Goal: Book appointment/travel/reservation

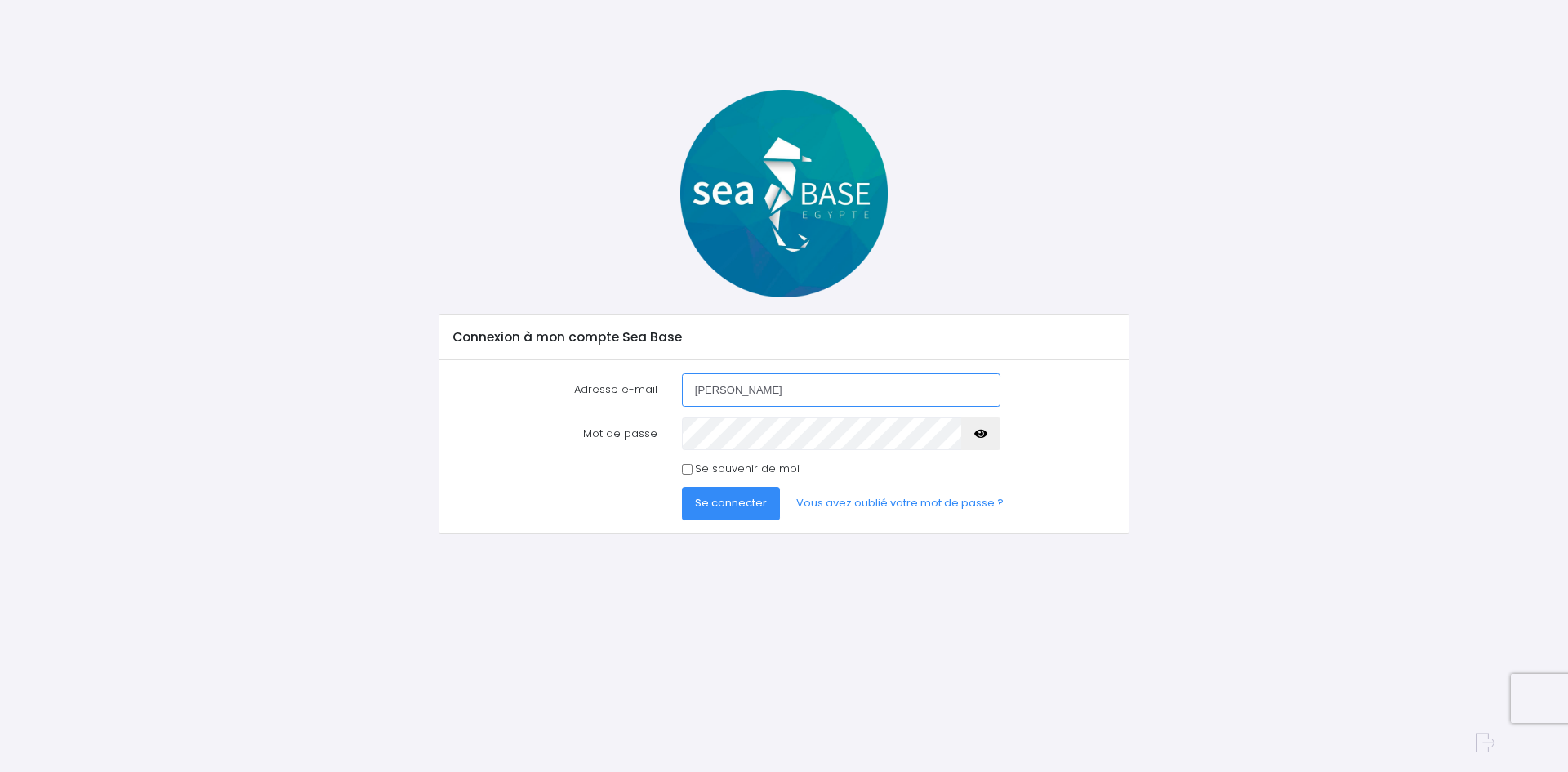
type input "[EMAIL_ADDRESS][DOMAIN_NAME]"
click at [982, 434] on icon "button" at bounding box center [981, 434] width 13 height 0
click at [726, 510] on span "Se connecter" at bounding box center [731, 502] width 72 height 15
click at [724, 504] on span "Se connecter" at bounding box center [731, 502] width 72 height 15
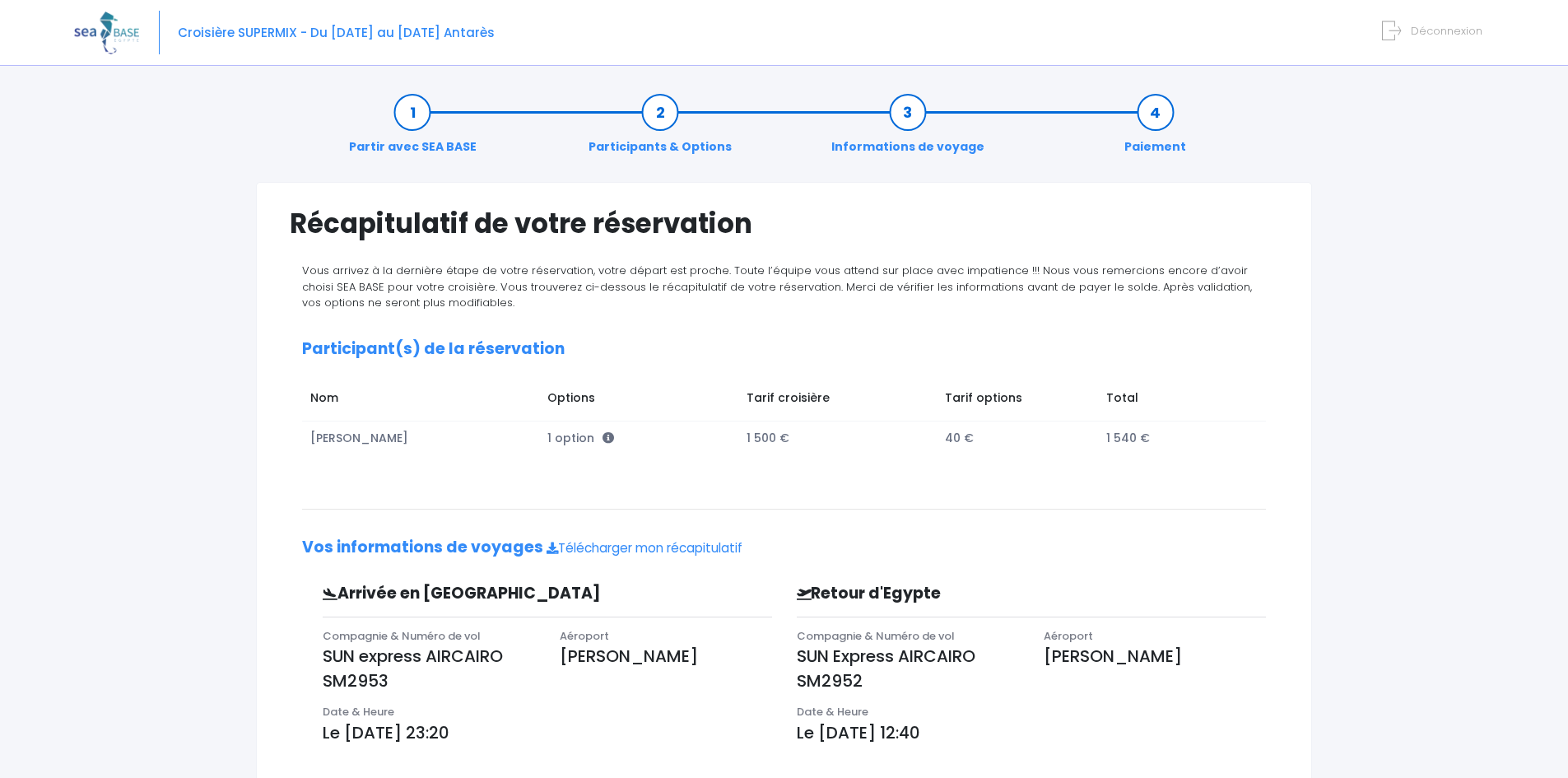
click at [96, 36] on img at bounding box center [107, 33] width 65 height 42
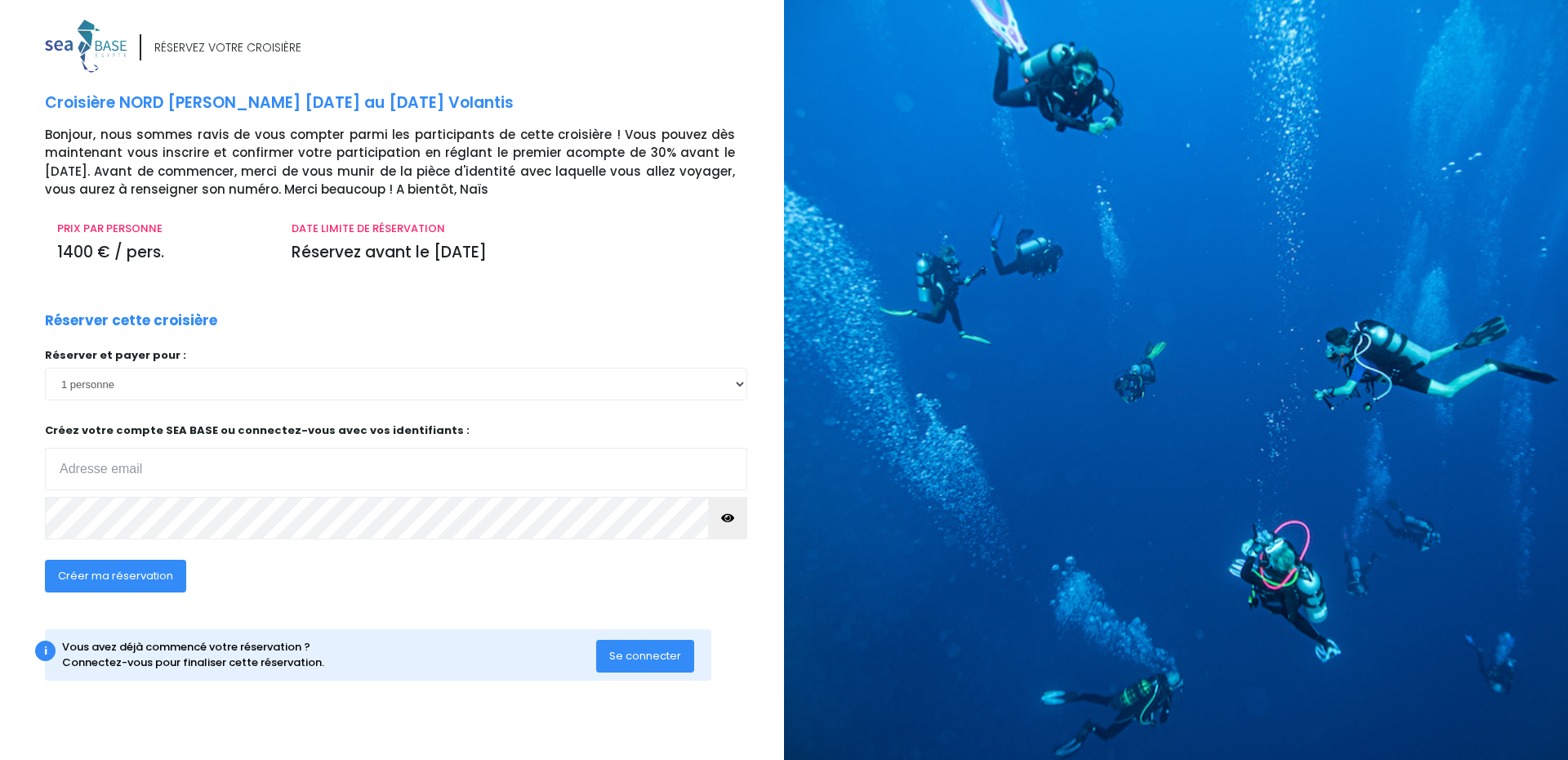
type input "[EMAIL_ADDRESS][DOMAIN_NAME]"
click at [101, 574] on span "Créer ma réservation" at bounding box center [116, 575] width 115 height 15
click at [621, 657] on span "Se connecter" at bounding box center [646, 655] width 72 height 15
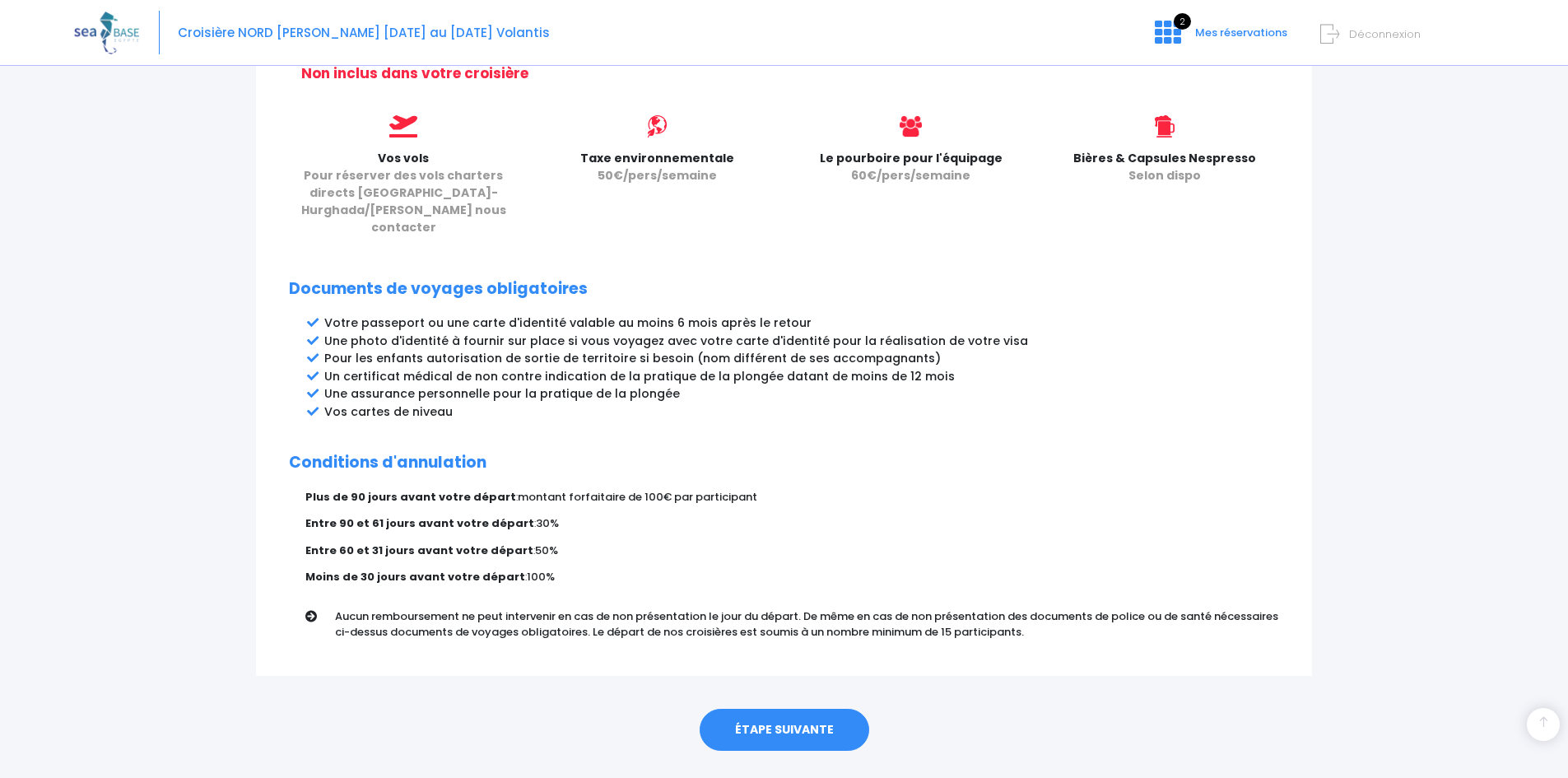
scroll to position [710, 0]
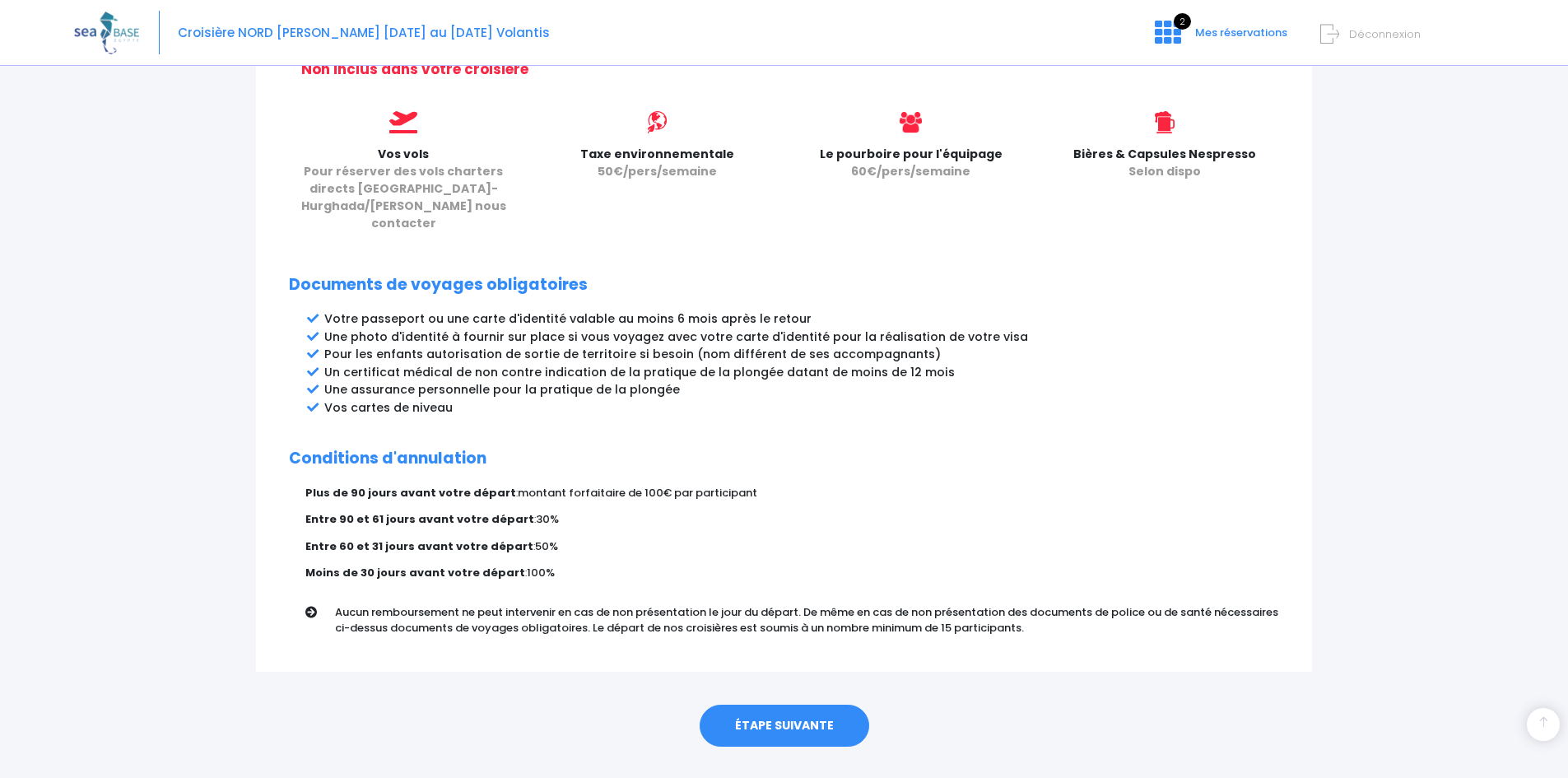
click at [765, 705] on link "ÉTAPE SUIVANTE" at bounding box center [784, 726] width 169 height 43
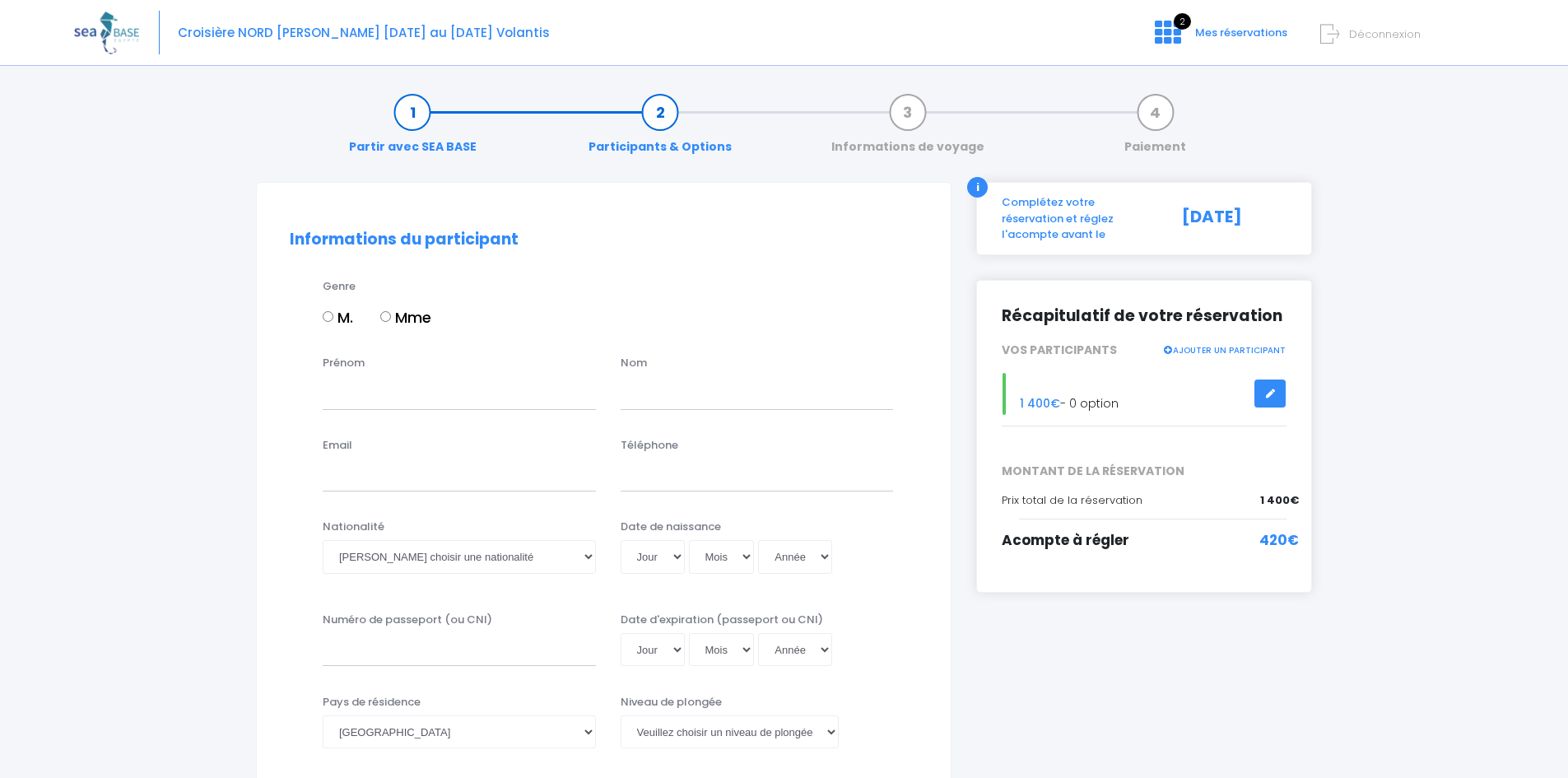
click at [389, 318] on input "Mme" at bounding box center [385, 317] width 11 height 11
radio input "true"
click at [332, 381] on input "Prénom" at bounding box center [460, 393] width 273 height 33
type input "sylvie"
click at [661, 399] on input "text" at bounding box center [757, 393] width 273 height 33
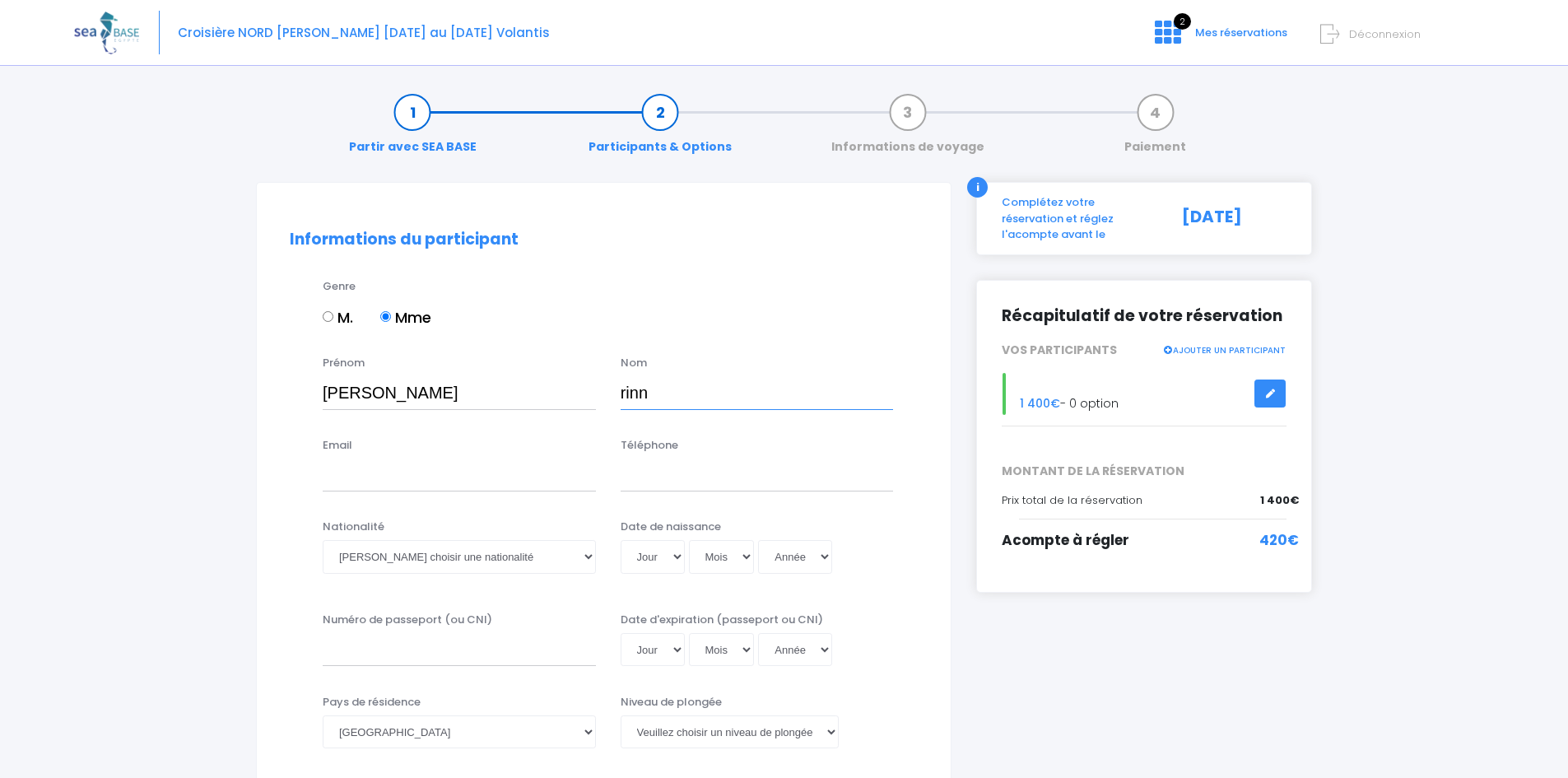
type input "rinn"
click at [375, 461] on input "Email" at bounding box center [460, 475] width 273 height 33
type input "rinnbrianceau@me.com"
click at [694, 490] on input "Téléphone" at bounding box center [757, 475] width 273 height 33
type input "0608458542"
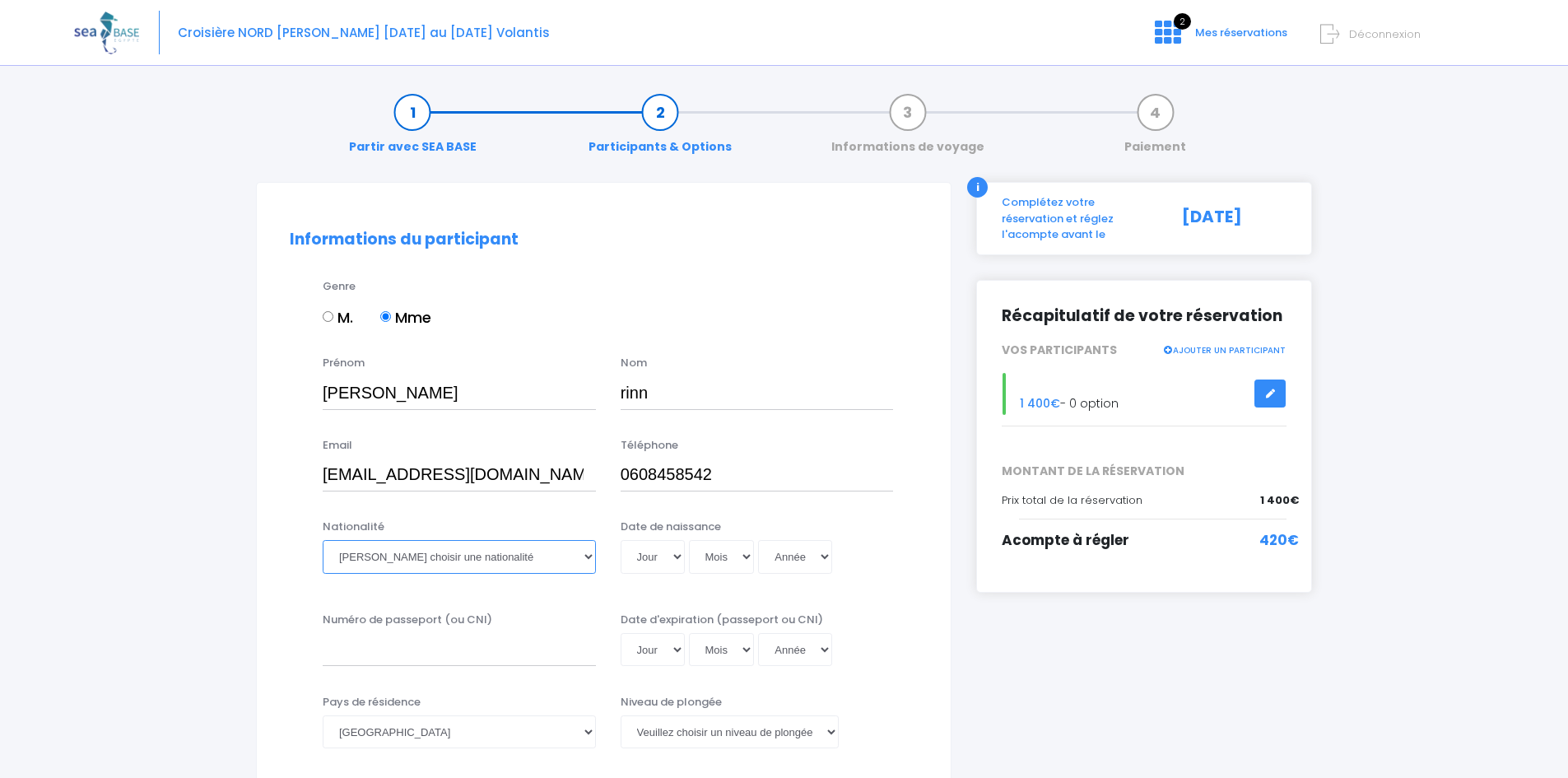
click at [394, 566] on select "Veuillez choisir une nationalité Afghane Albanaise Algerienne Allemande America…" at bounding box center [460, 556] width 273 height 33
select select "Française"
click at [323, 540] on select "Veuillez choisir une nationalité Afghane Albanaise Algerienne Allemande America…" at bounding box center [460, 556] width 273 height 33
click at [656, 555] on select "Jour 01 02 03 04 05 06 07 08 09 10 11 12 13 14 15 16 17 18 19 20 21 22 23 24 25…" at bounding box center [652, 556] width 64 height 33
select select "14"
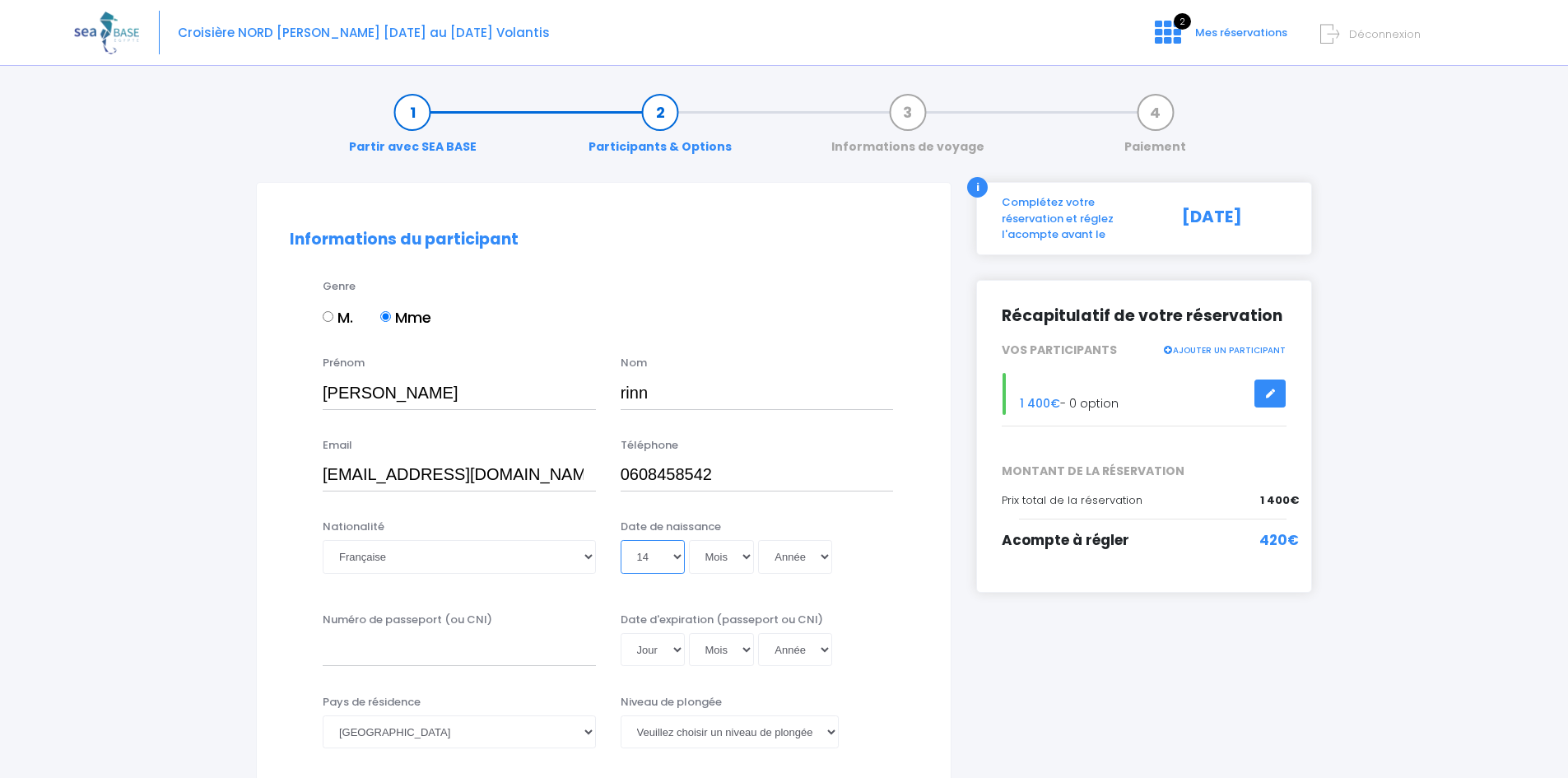
click at [621, 540] on select "Jour 01 02 03 04 05 06 07 08 09 10 11 12 13 14 15 16 17 18 19 20 21 22 23 24 25…" at bounding box center [652, 556] width 64 height 33
click at [714, 564] on select "Mois 01 02 03 04 05 06 07 08 09 10 11 12" at bounding box center [721, 556] width 66 height 33
select select "11"
click at [689, 540] on select "Mois 01 02 03 04 05 06 07 08 09 10 11 12" at bounding box center [721, 556] width 66 height 33
click at [804, 560] on select "Année 2045 2044 2043 2042 2041 2040 2039 2038 2037 2036 2035 2034 2033 2032 203…" at bounding box center [795, 556] width 74 height 33
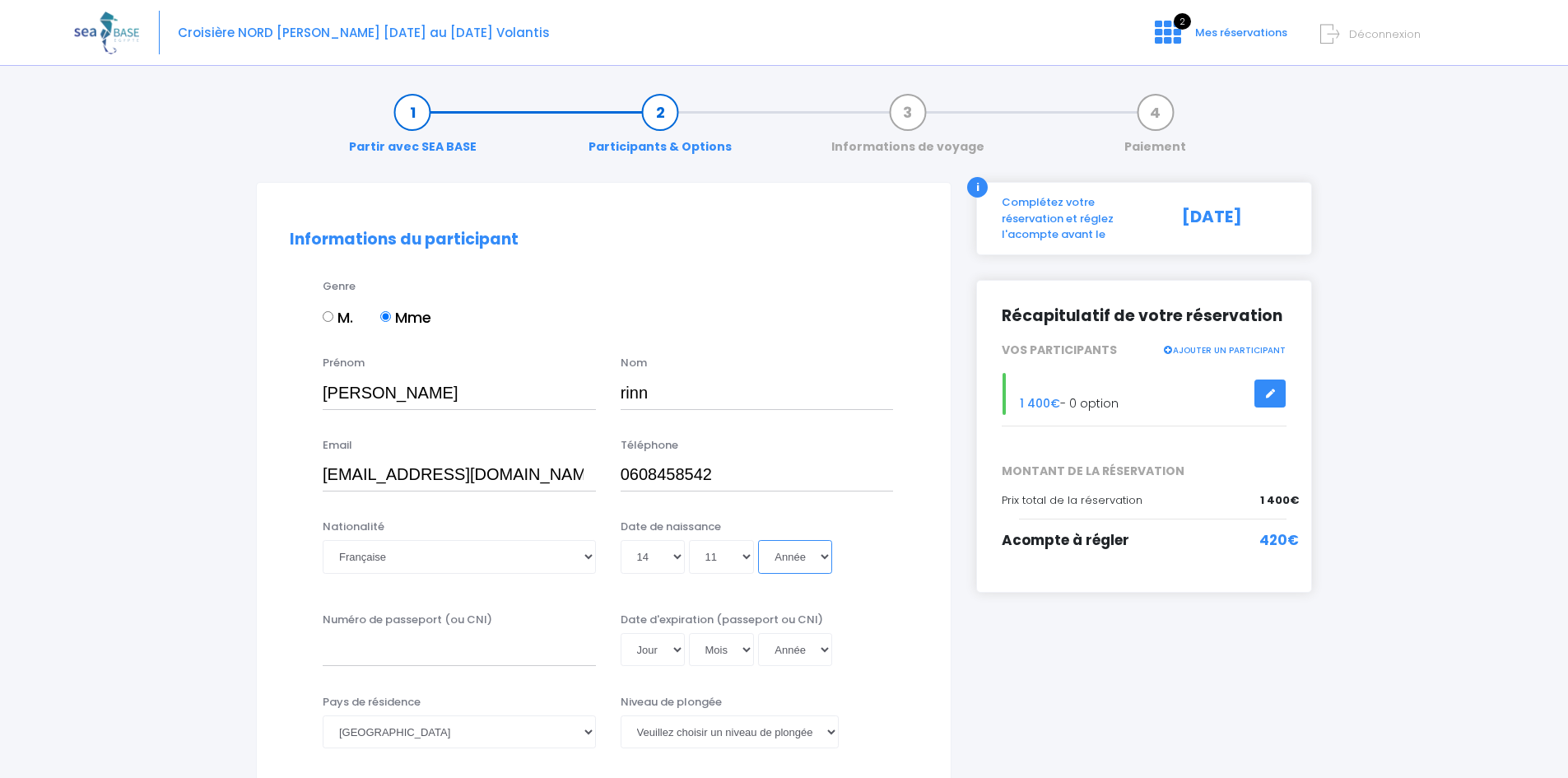
select select "1966"
click at [758, 540] on select "Année 2045 2044 2043 2042 2041 2040 2039 2038 2037 2036 2035 2034 2033 2032 203…" at bounding box center [795, 556] width 74 height 33
type input "1966-11-14"
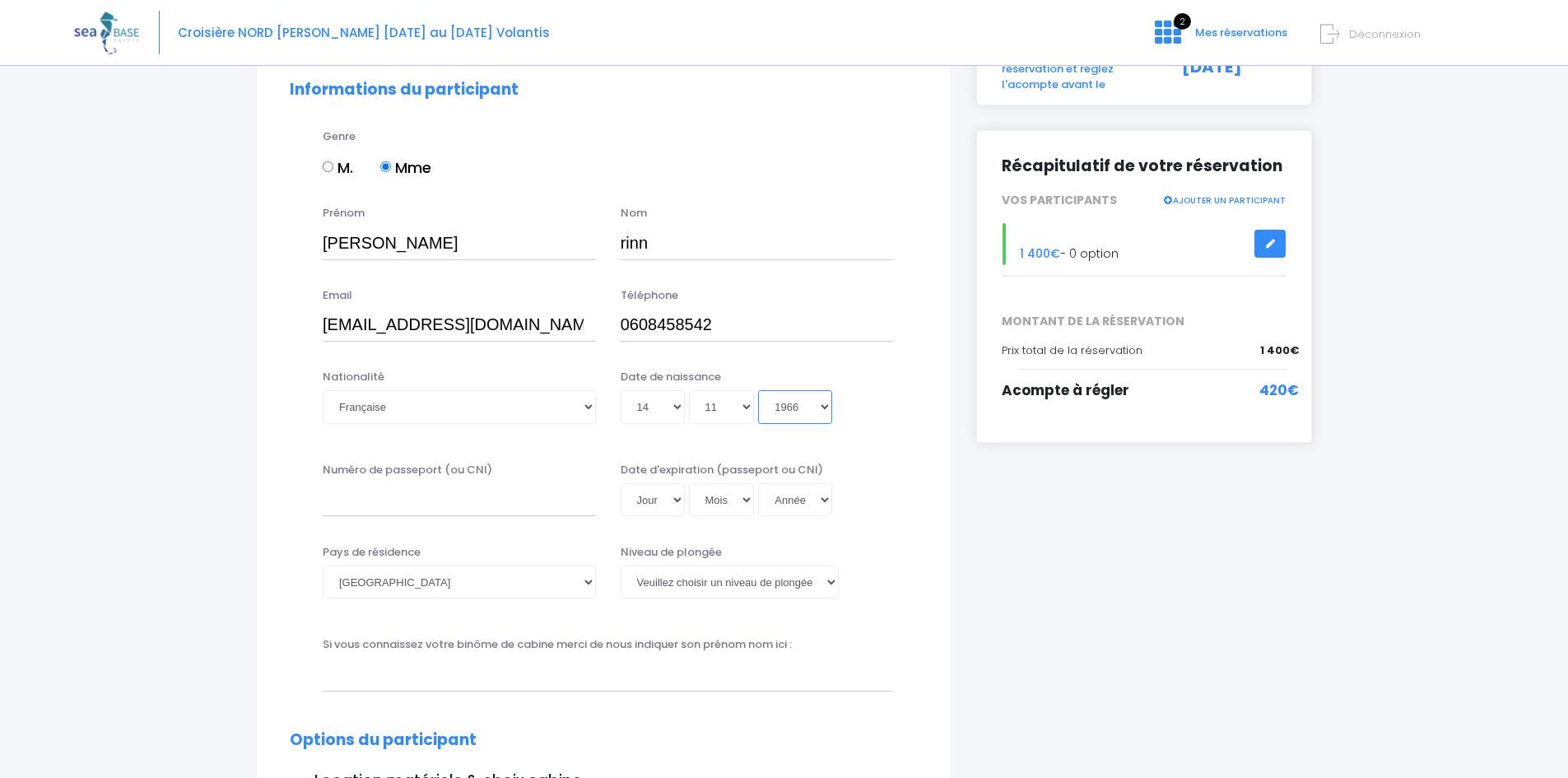
scroll to position [165, 0]
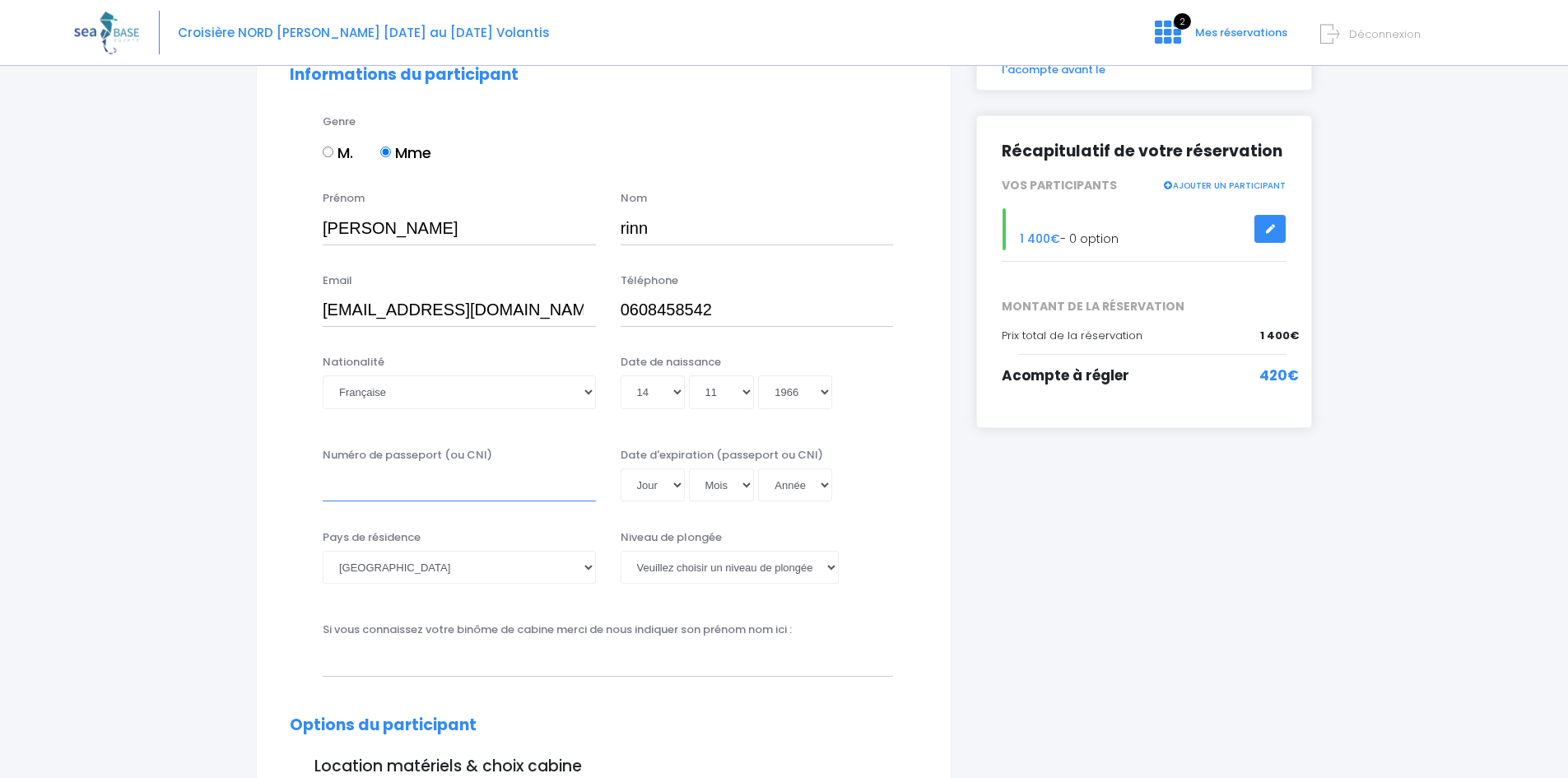
click at [359, 482] on input "Numéro de passeport (ou CNI)" at bounding box center [460, 485] width 273 height 33
type input "20ED65901"
click at [657, 490] on select "Jour 01 02 03 04 05 06 07 08 09 10 11 12 13 14 15 16 17 18 19 20 21 22 23 24 25…" at bounding box center [652, 485] width 64 height 33
select select "07"
click at [718, 478] on select "Mois 01 02 03 04 05 06 07 08 09 10 11 12" at bounding box center [721, 485] width 66 height 33
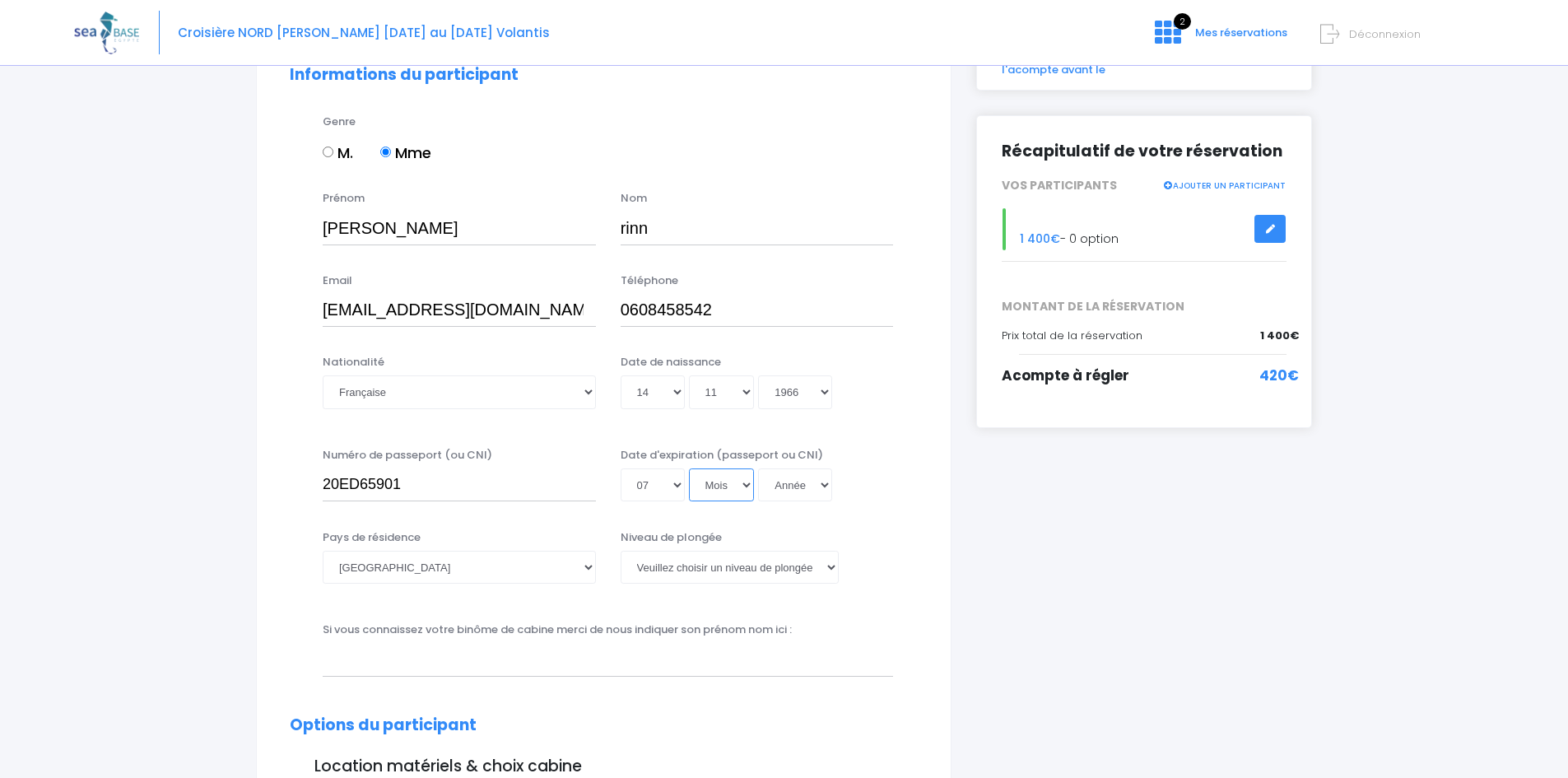
select select "12"
click at [689, 469] on select "Mois 01 02 03 04 05 06 07 08 09 10 11 12" at bounding box center [721, 485] width 66 height 33
click at [822, 487] on select "Année 2045 2044 2043 2042 2041 2040 2039 2038 2037 2036 2035 2034 2033 2032 203…" at bounding box center [795, 485] width 74 height 33
select select "2030"
click at [758, 469] on select "Année 2045 2044 2043 2042 2041 2040 2039 2038 2037 2036 2035 2034 2033 2032 203…" at bounding box center [795, 485] width 74 height 33
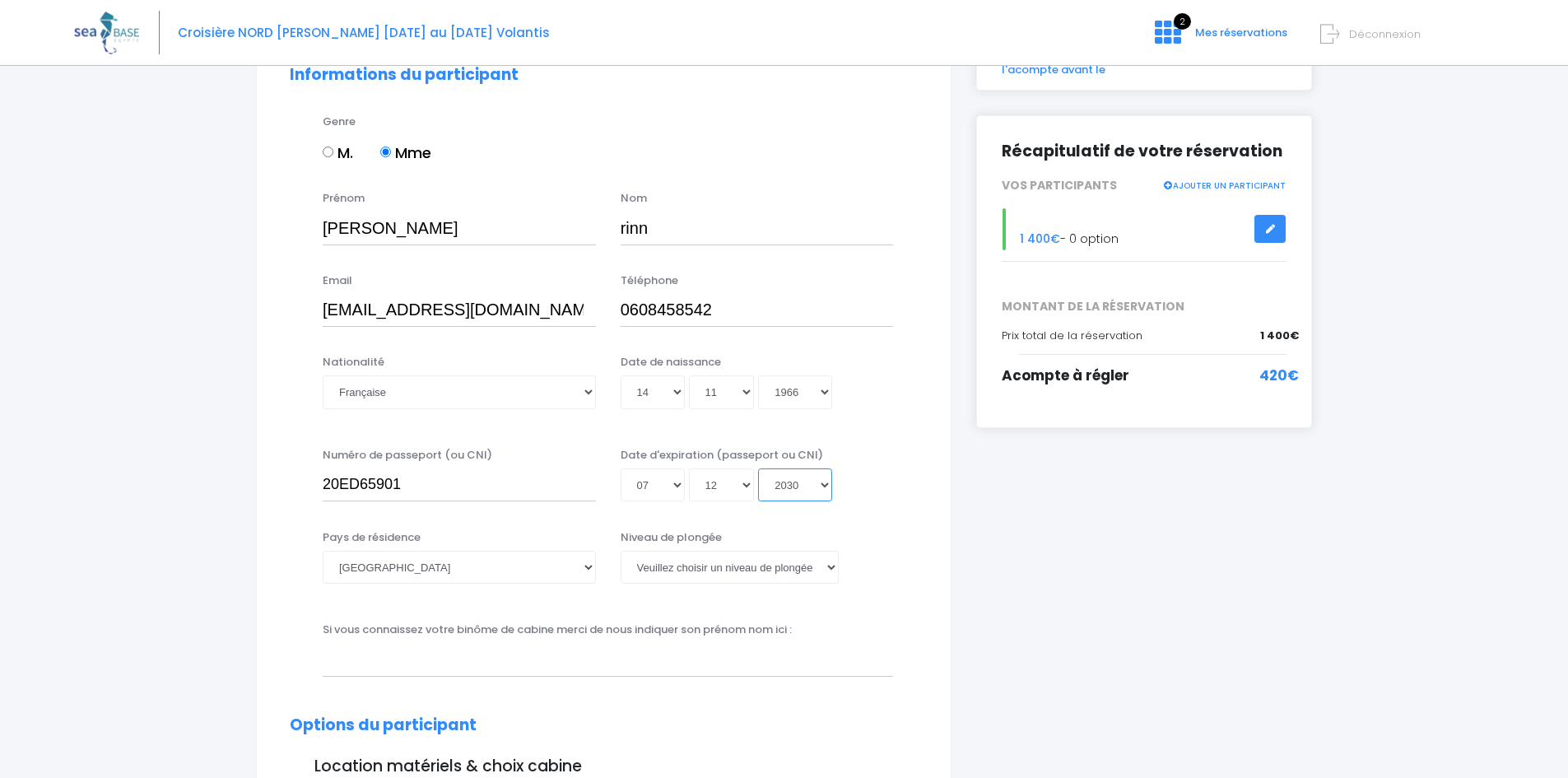
type input "2030-12-07"
click at [714, 569] on select "Veuillez choisir un niveau de plongée Non plongeur Junior OW diver Adventure OW…" at bounding box center [729, 566] width 218 height 33
select select "N3"
click at [621, 550] on select "Veuillez choisir un niveau de plongée Non plongeur Junior OW diver Adventure OW…" at bounding box center [729, 566] width 218 height 33
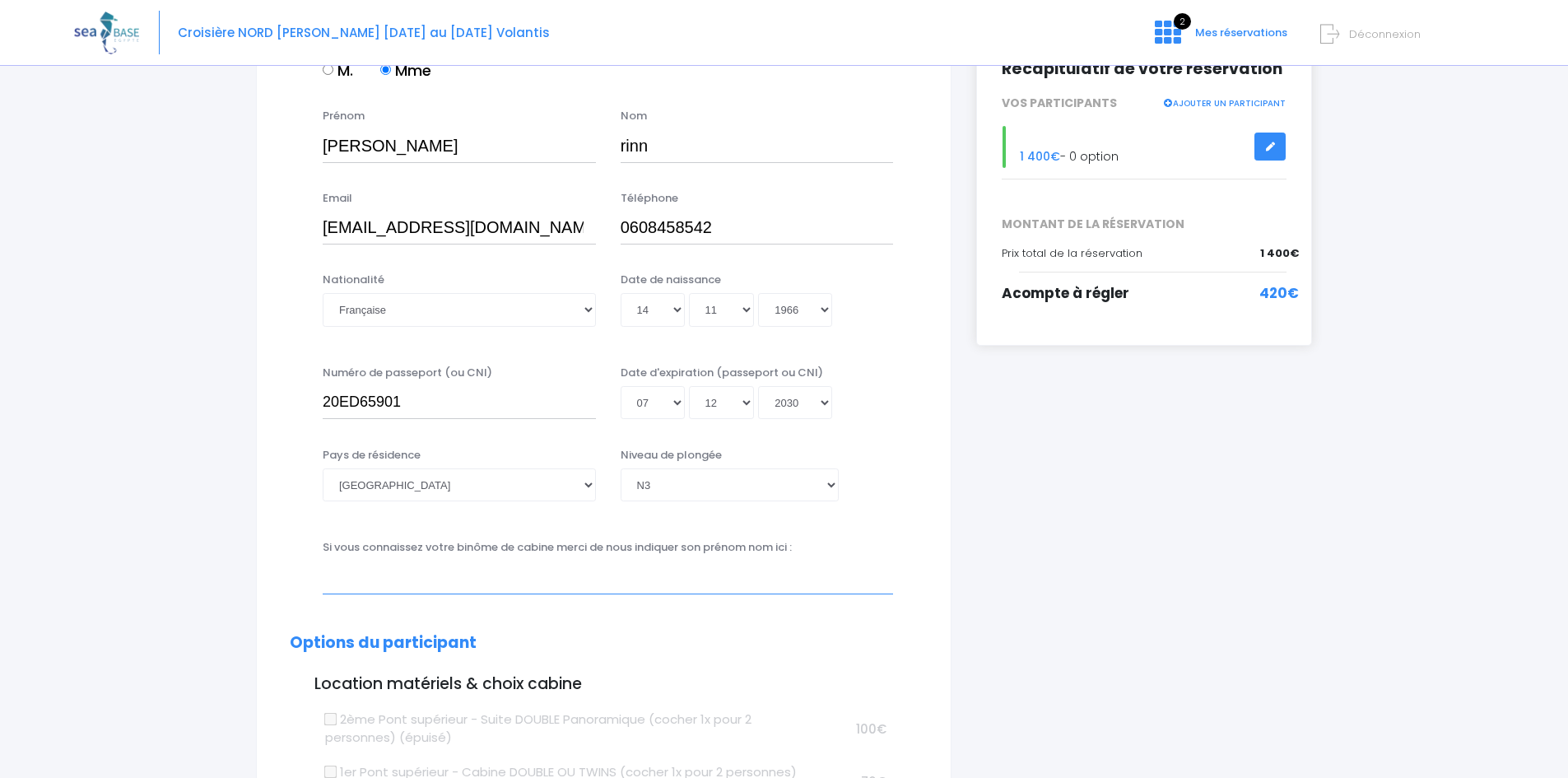
click at [380, 587] on input "text" at bounding box center [608, 576] width 570 height 33
type input "c"
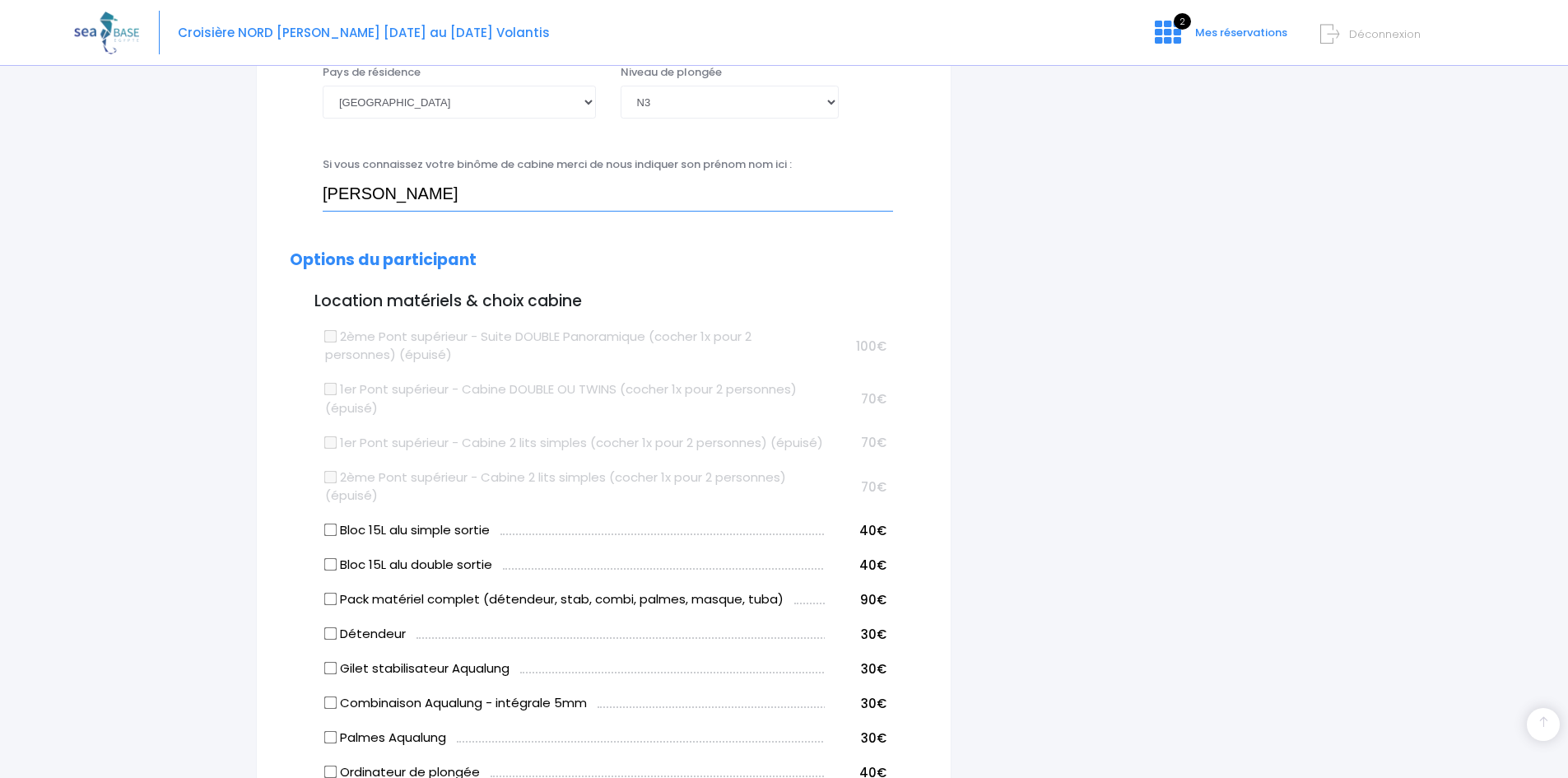
scroll to position [659, 0]
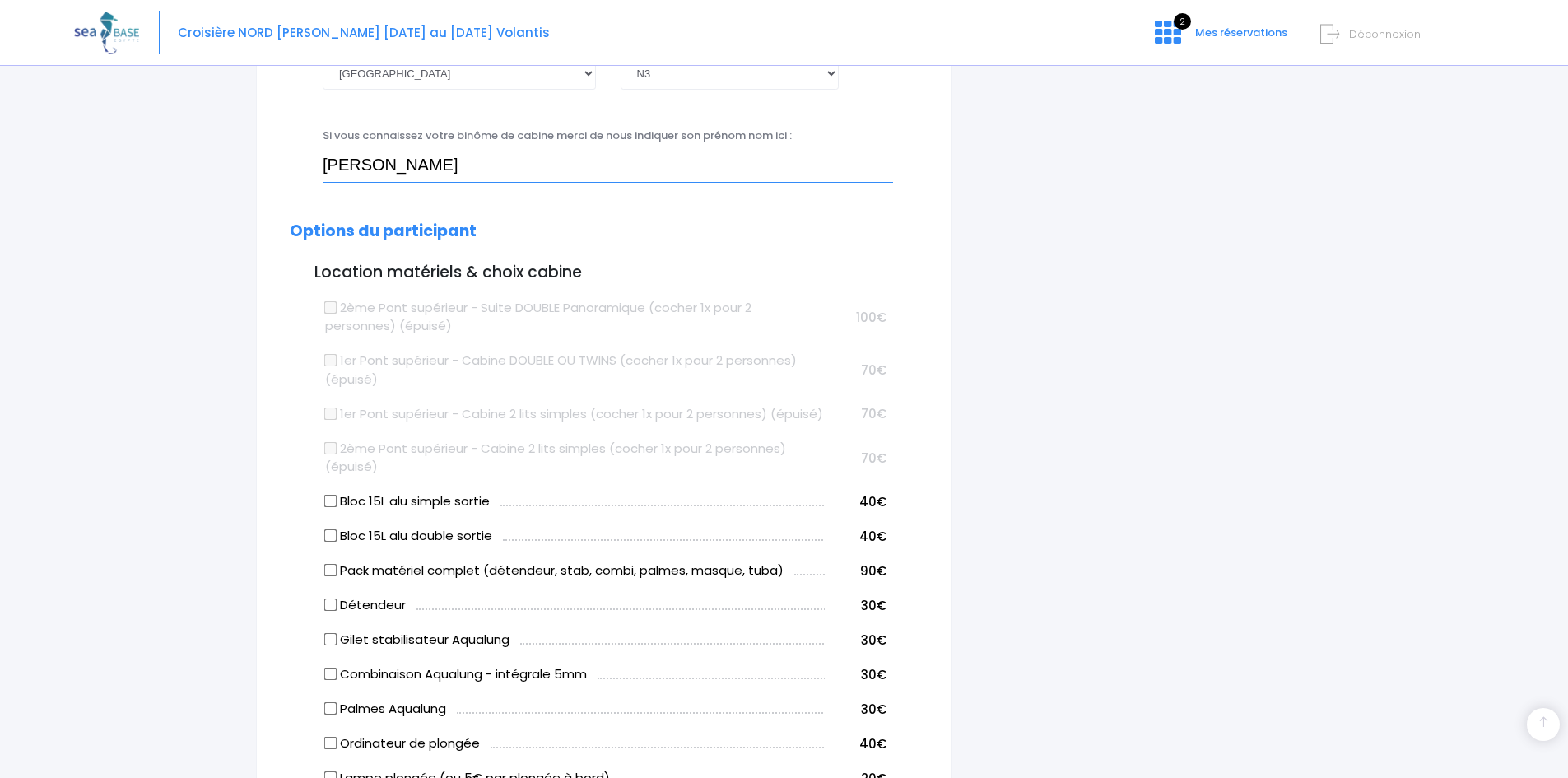
type input "Christophe OHRESSER"
click at [329, 508] on input "Bloc 15L alu simple sortie" at bounding box center [330, 501] width 14 height 14
checkbox input "true"
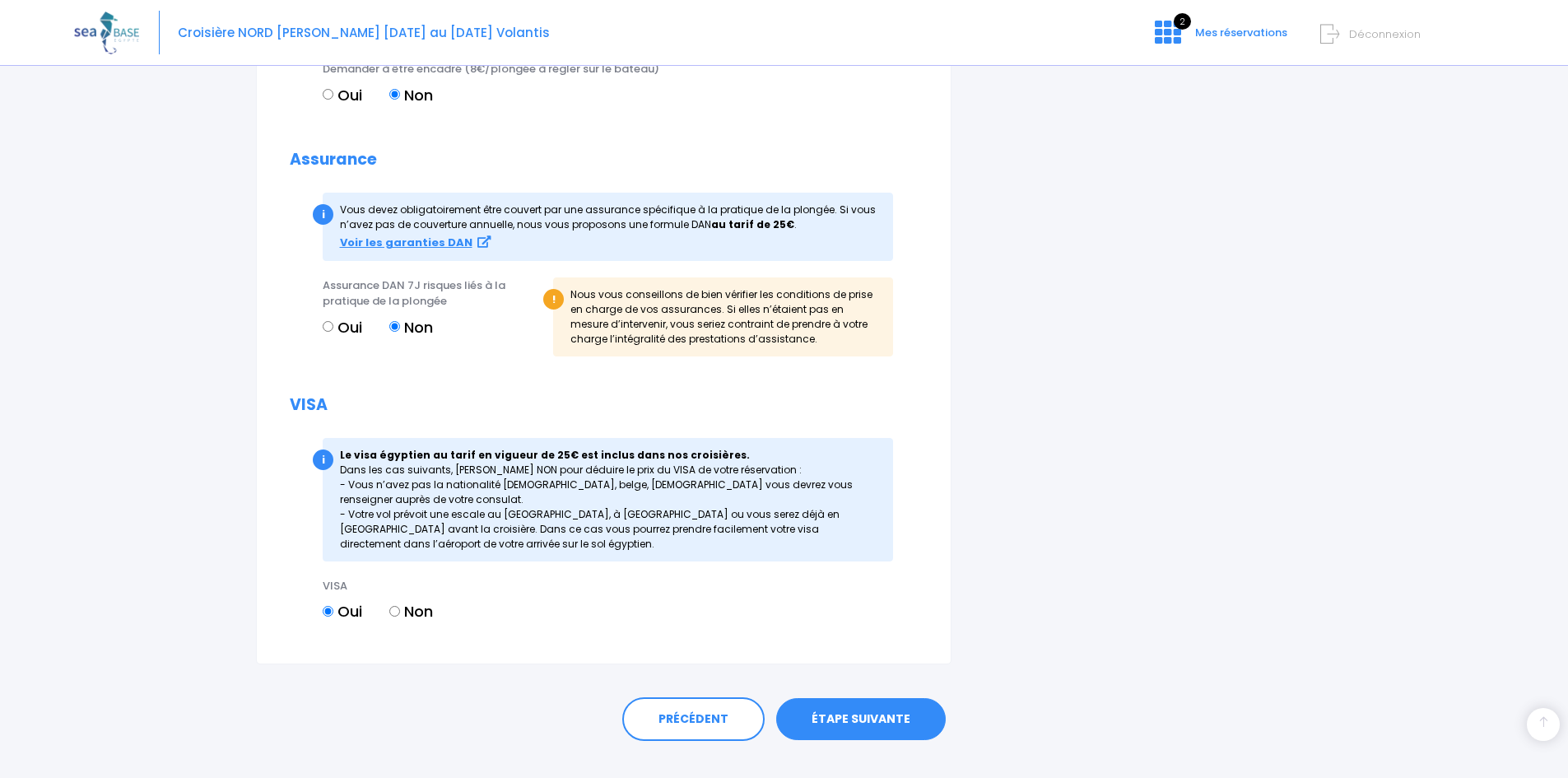
scroll to position [1745, 0]
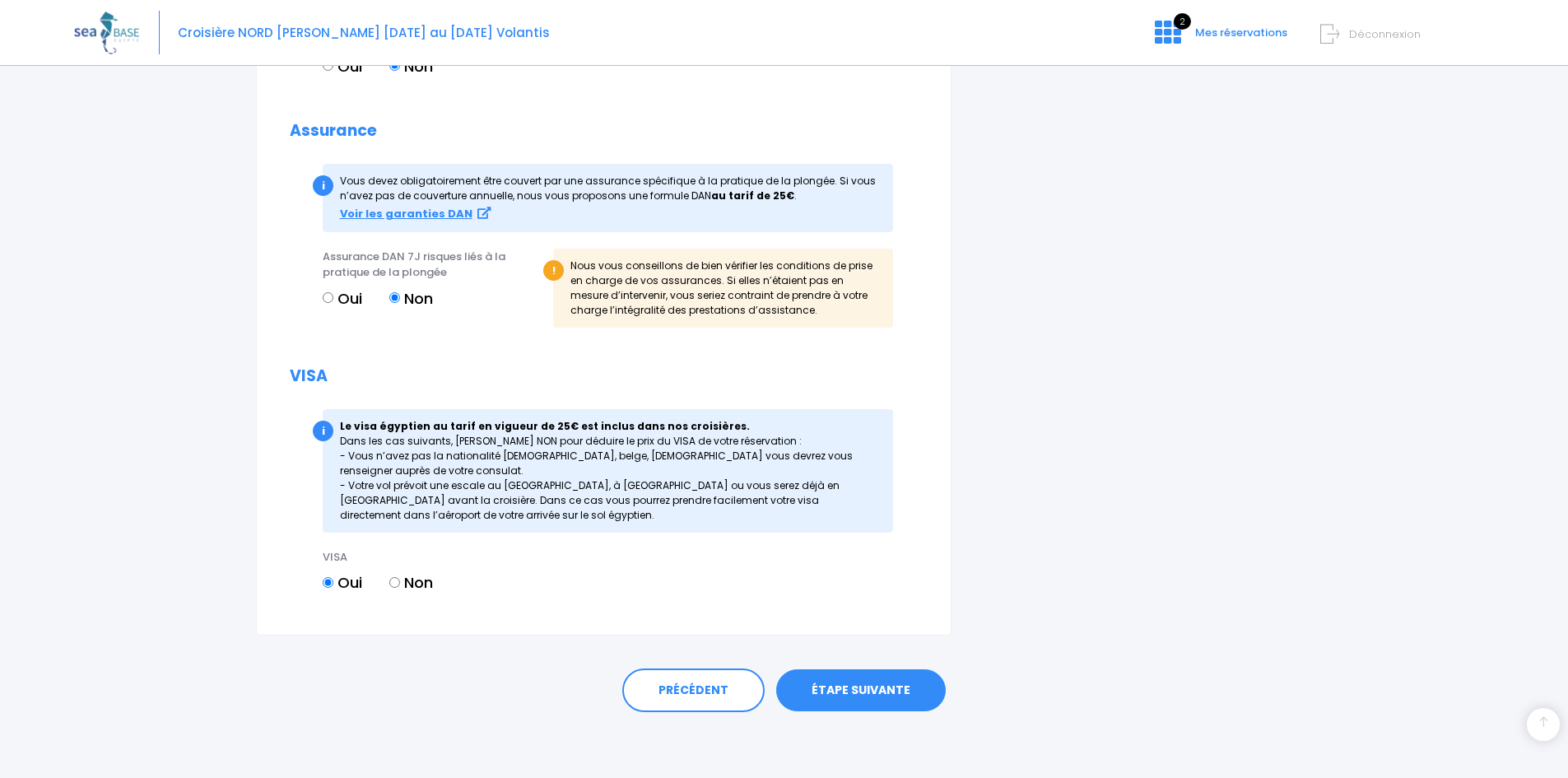
click at [824, 692] on link "ÉTAPE SUIVANTE" at bounding box center [860, 689] width 169 height 43
click at [865, 691] on link "ÉTAPE SUIVANTE" at bounding box center [860, 689] width 169 height 43
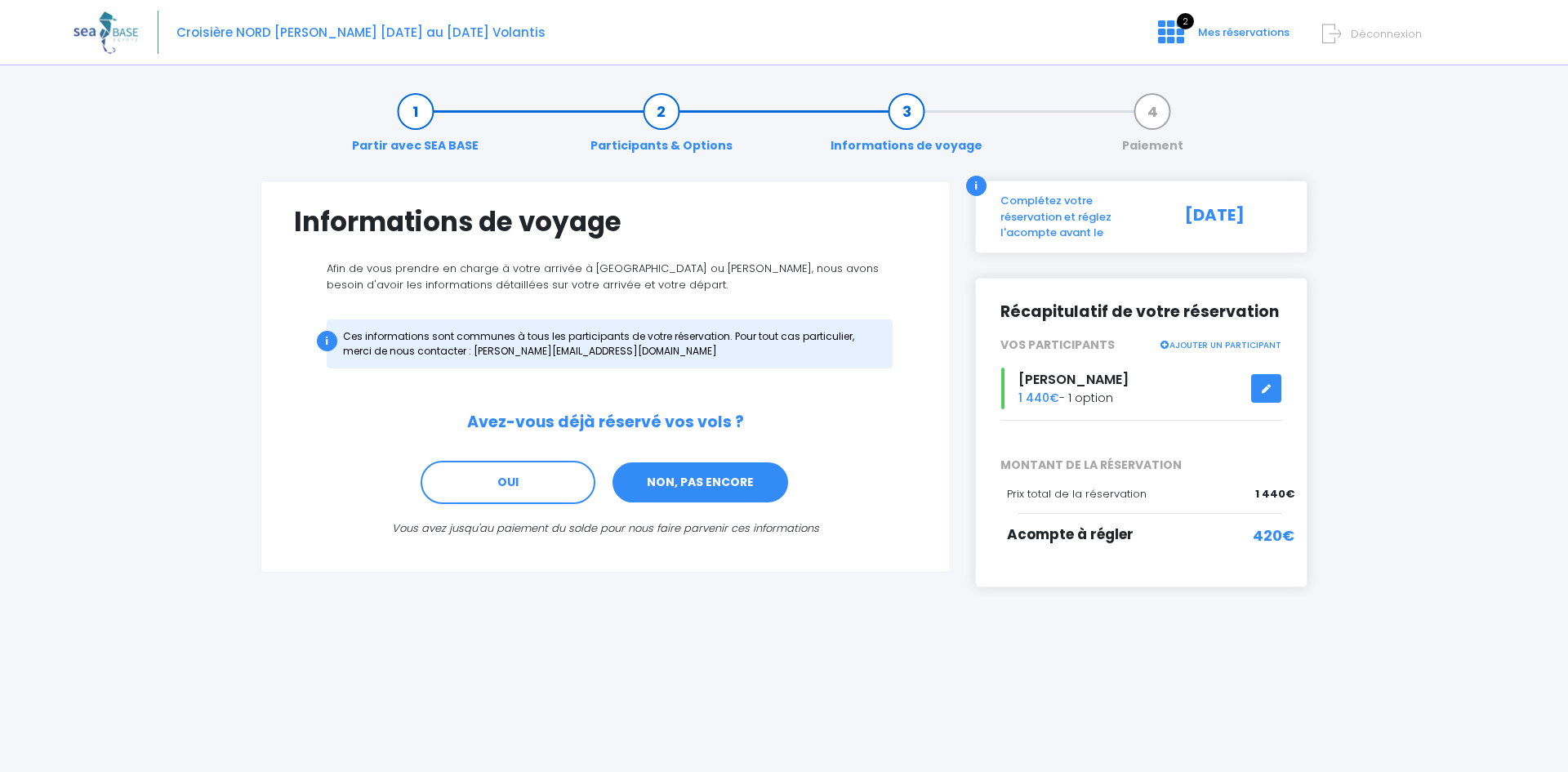
click at [700, 486] on link "NON, PAS ENCORE" at bounding box center [700, 482] width 179 height 44
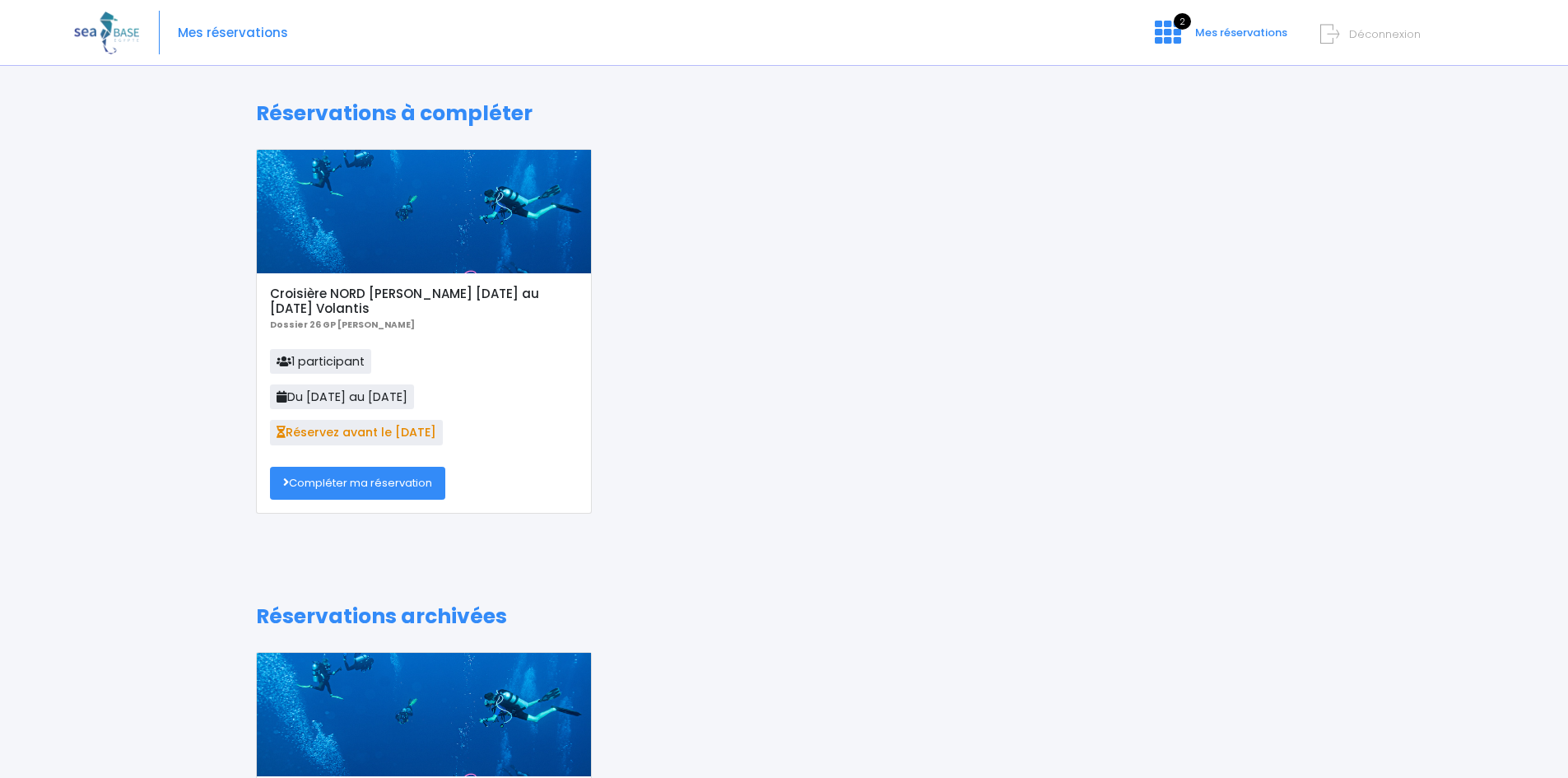
click at [343, 480] on link "Compléter ma réservation" at bounding box center [357, 483] width 176 height 33
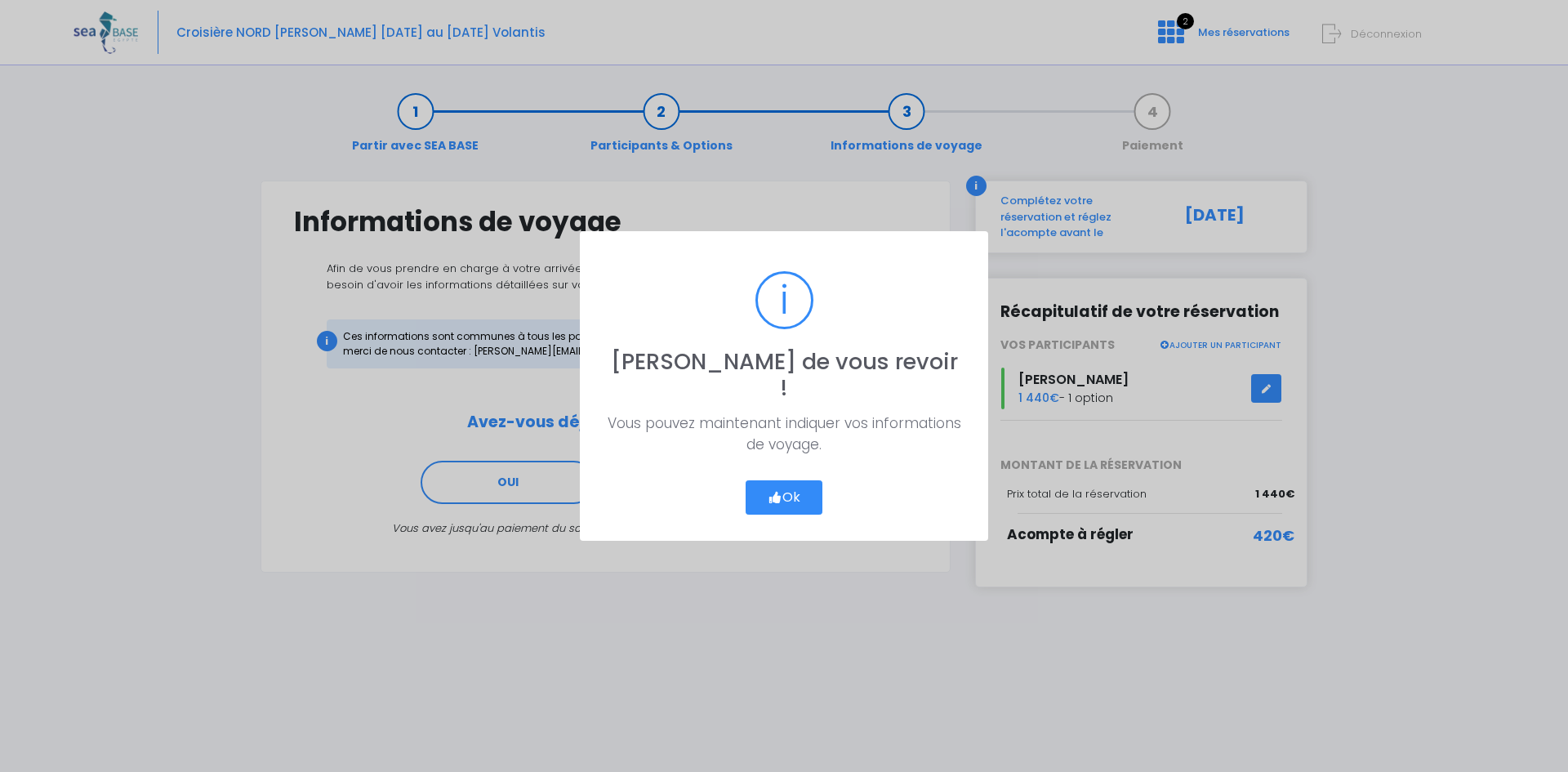
click at [780, 497] on icon "button" at bounding box center [775, 497] width 14 height 0
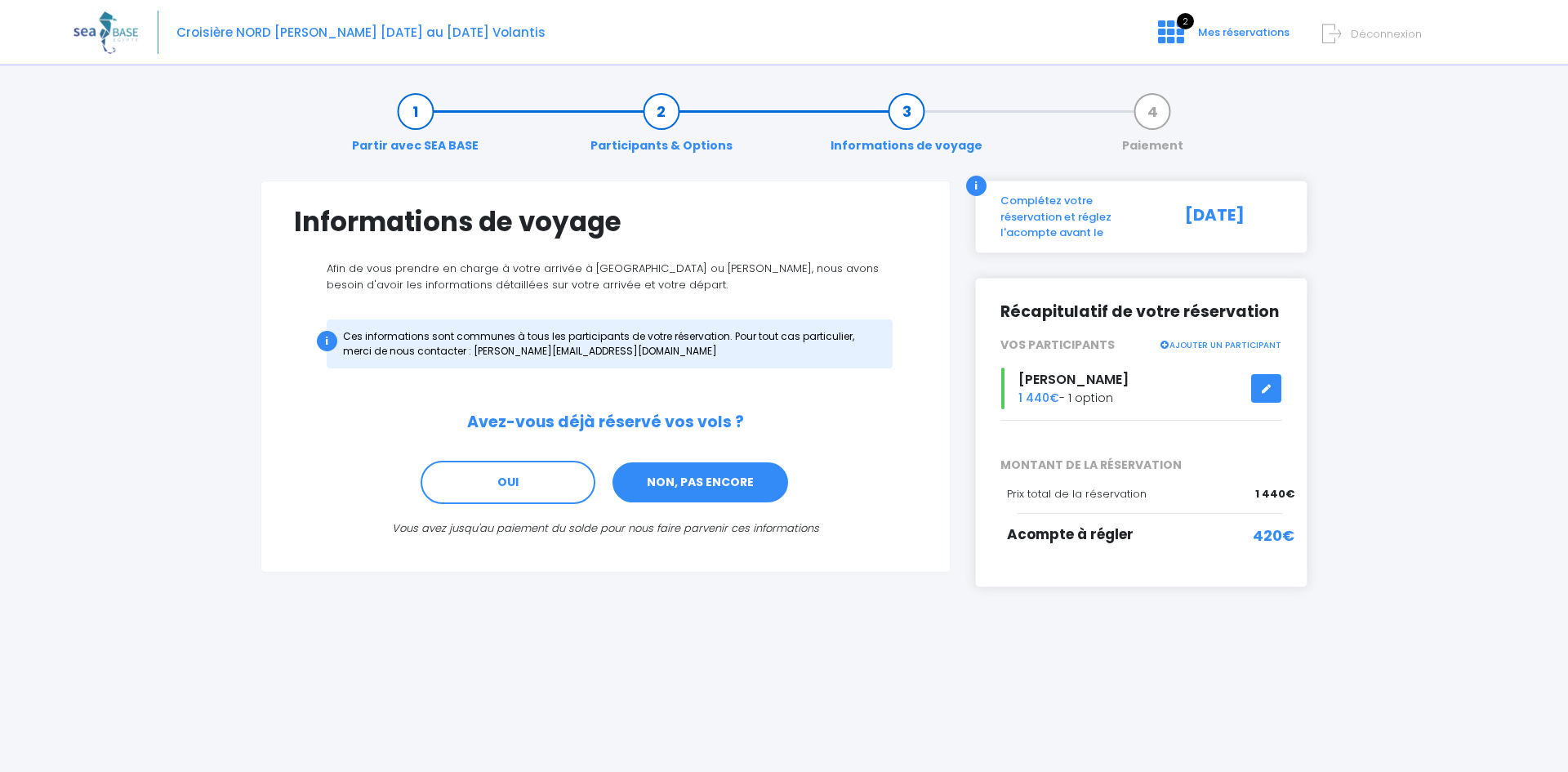
click at [670, 486] on link "NON, PAS ENCORE" at bounding box center [700, 482] width 179 height 44
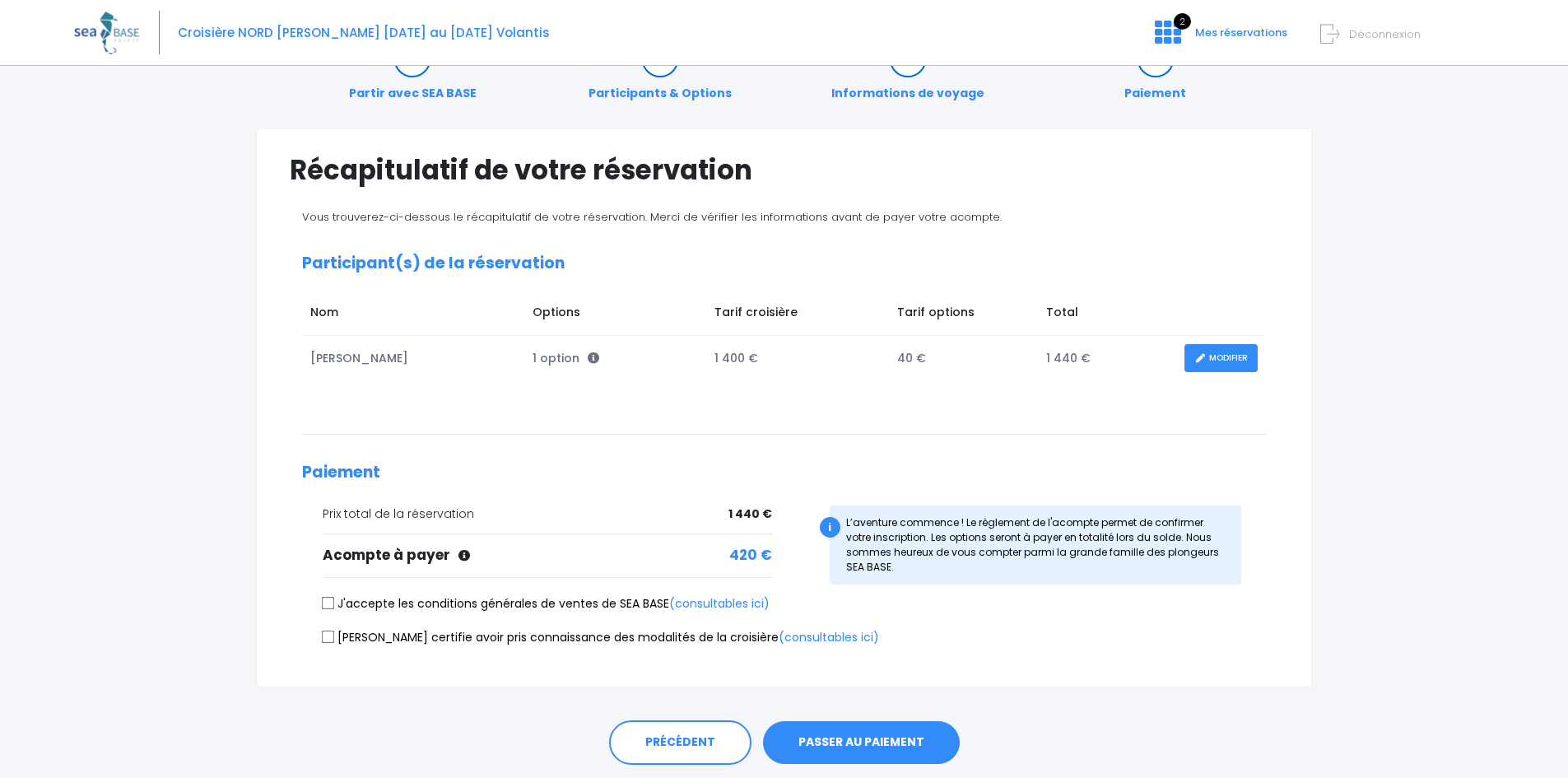
scroll to position [106, 0]
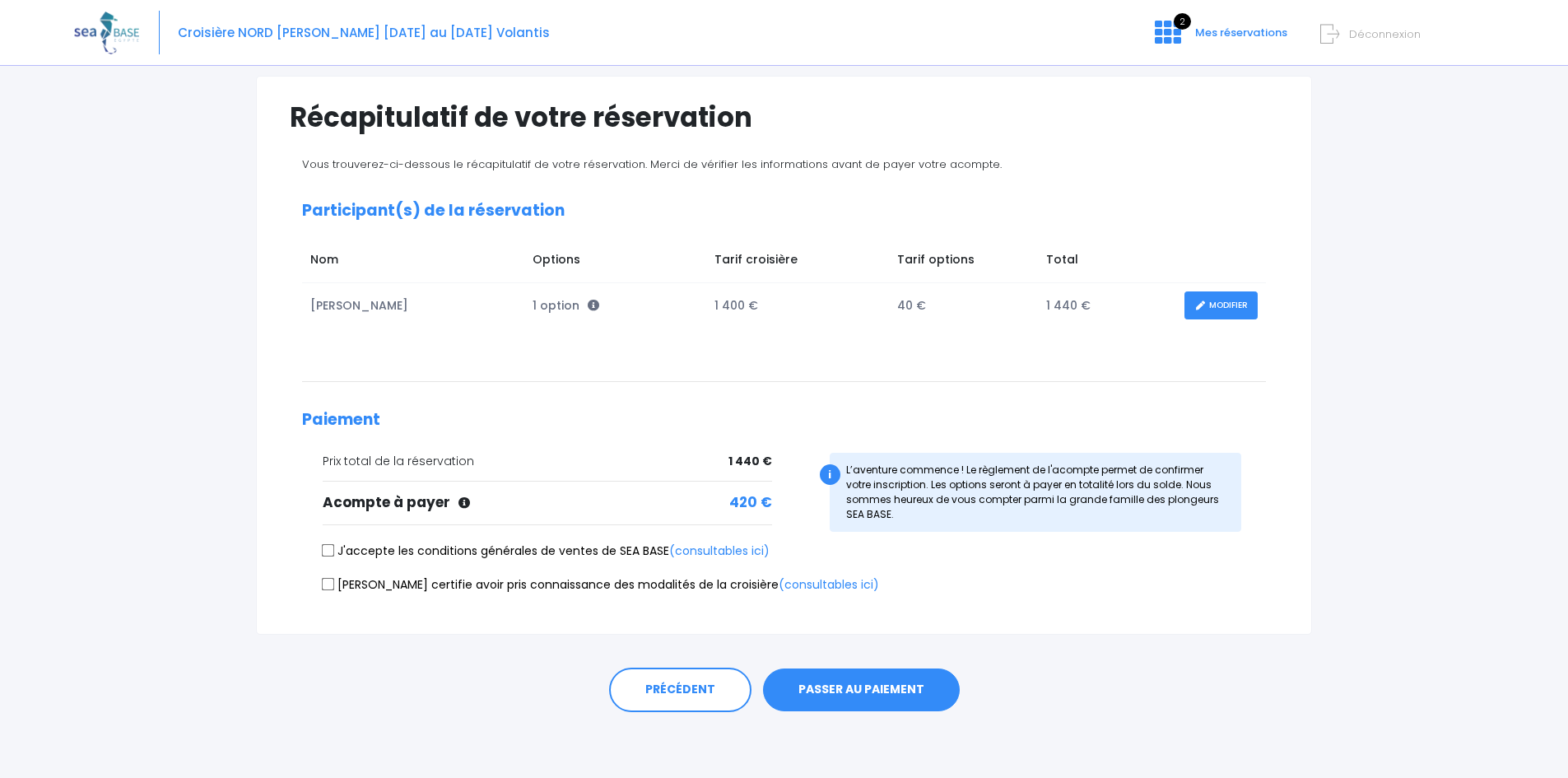
click at [853, 685] on button "PASSER AU PAIEMENT" at bounding box center [860, 689] width 196 height 43
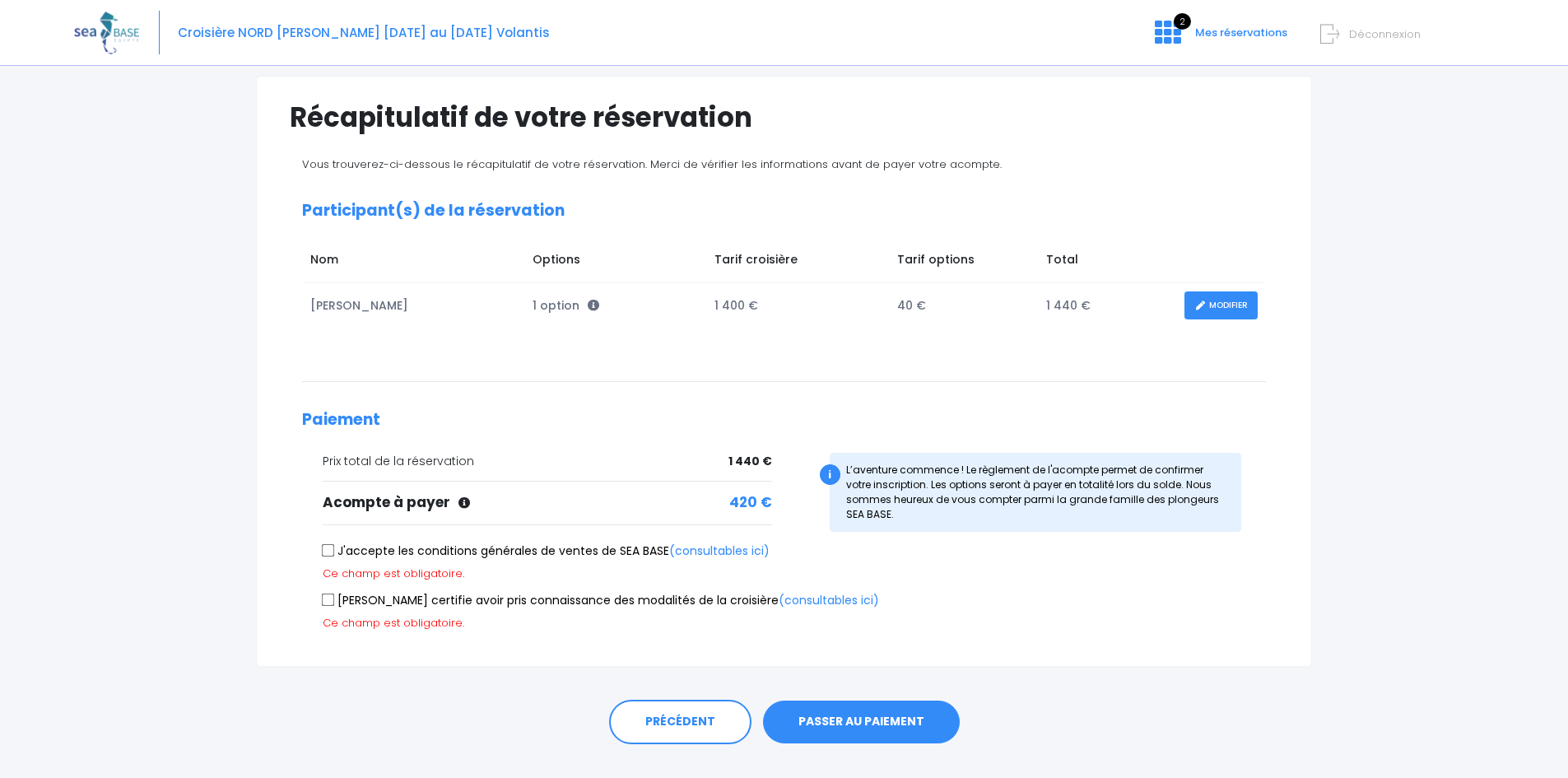
scroll to position [138, 0]
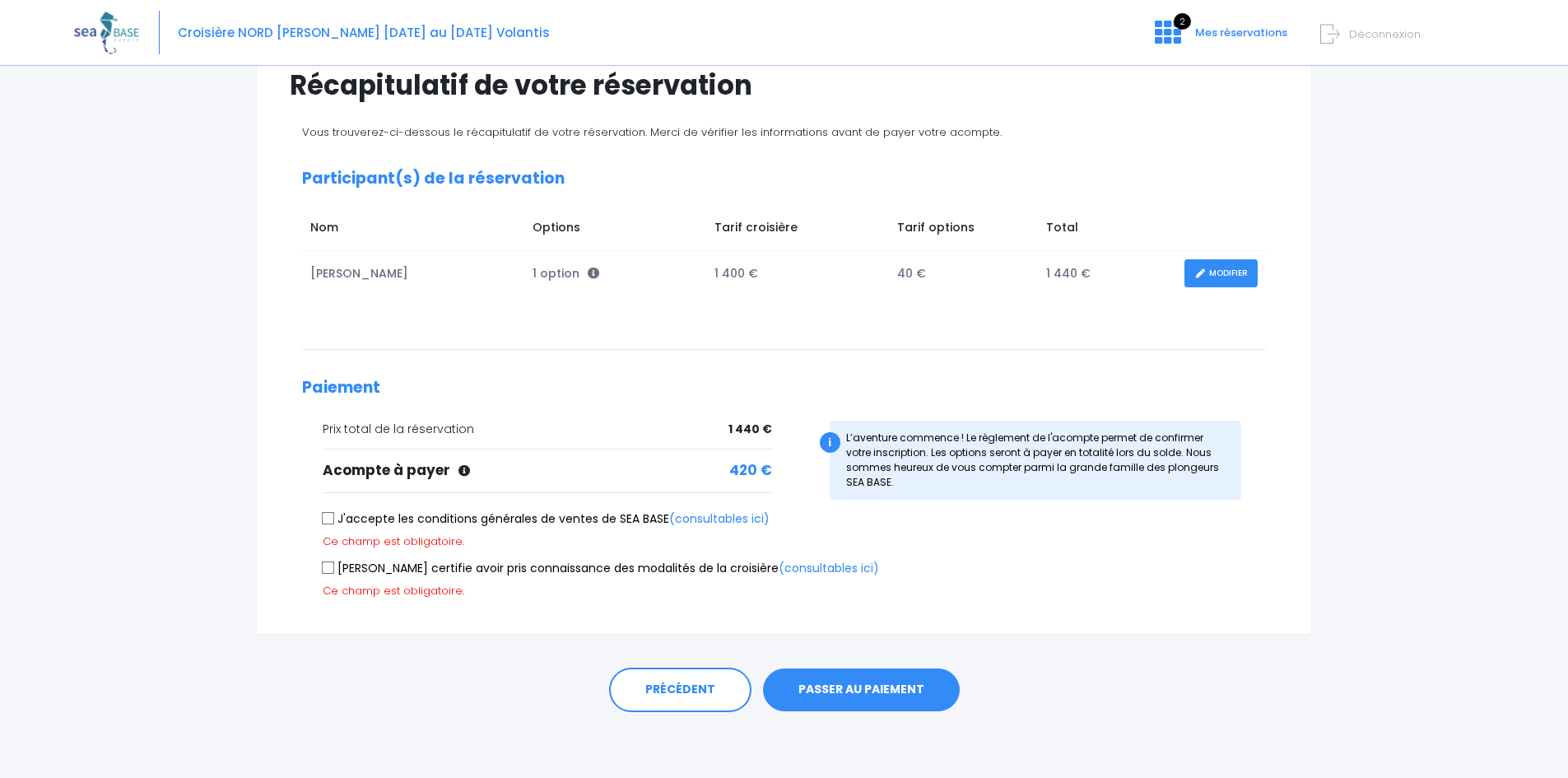
click at [322, 516] on input "J'accepte les conditions générales de ventes de SEA BASE (consultables ici)" at bounding box center [328, 518] width 14 height 14
checkbox input "true"
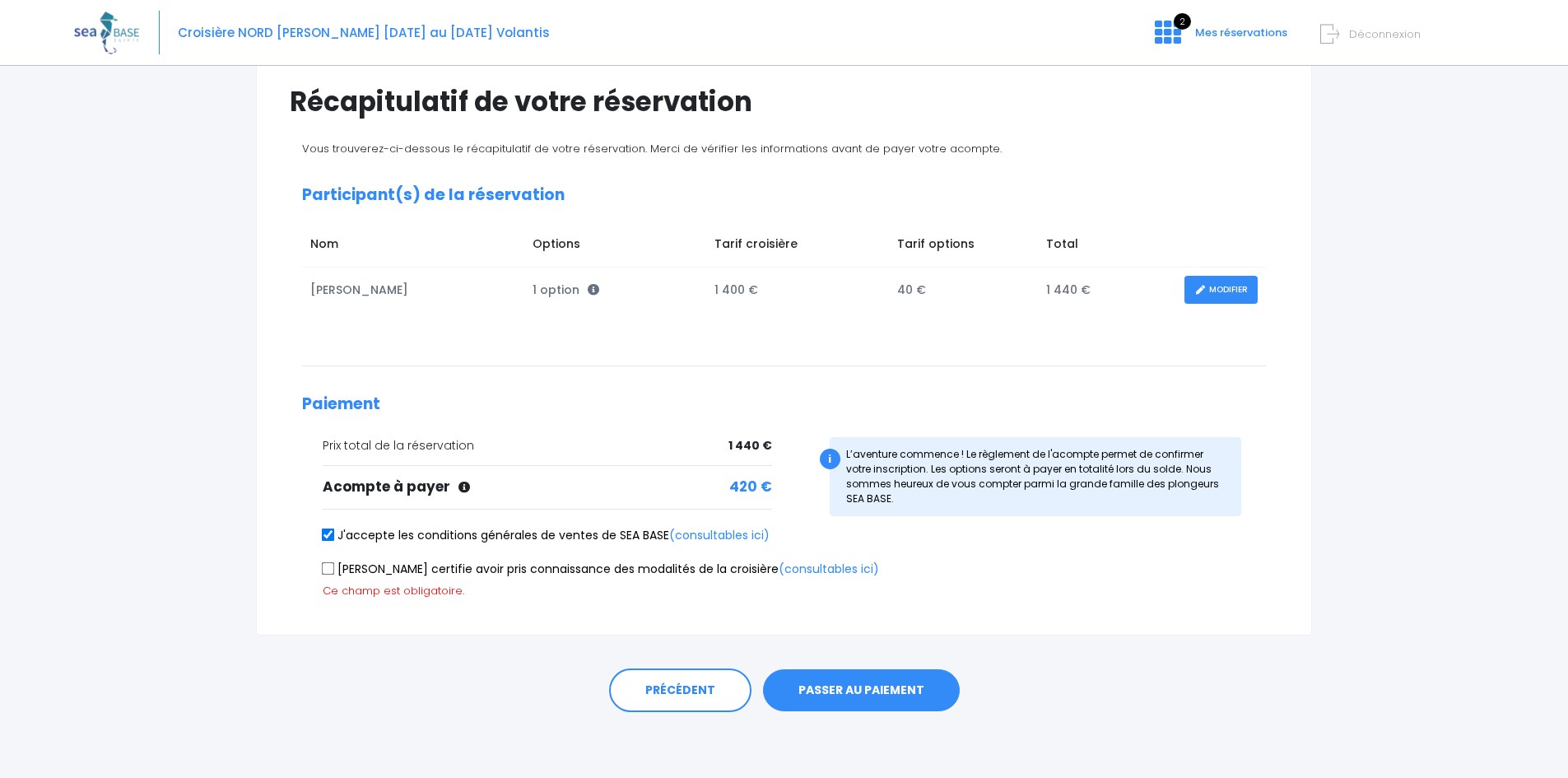
click at [331, 569] on input "Je certifie avoir pris connaissance des modalités de la croisière (consultables…" at bounding box center [328, 567] width 14 height 14
checkbox input "true"
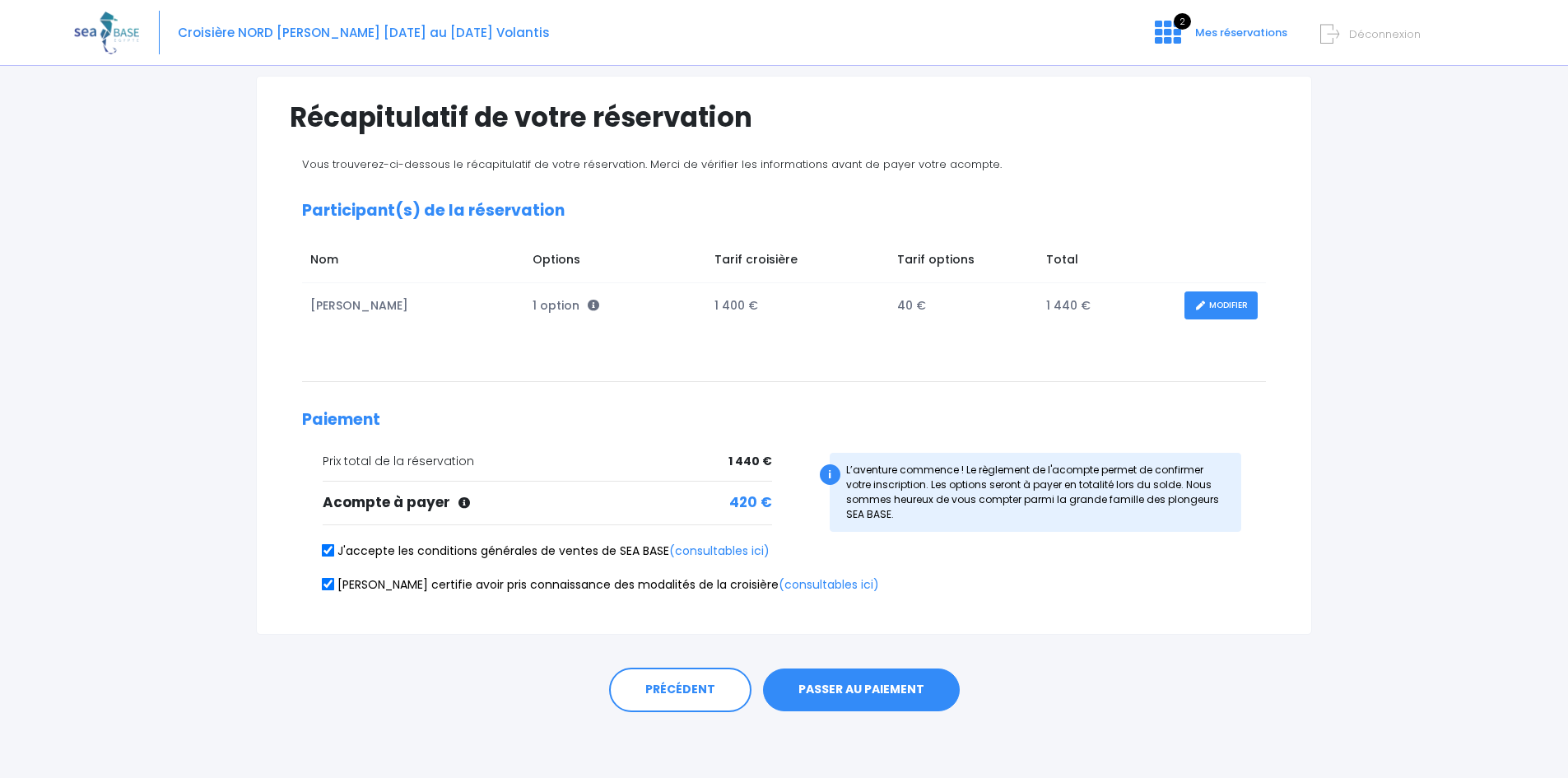
click at [849, 689] on button "PASSER AU PAIEMENT" at bounding box center [860, 689] width 196 height 43
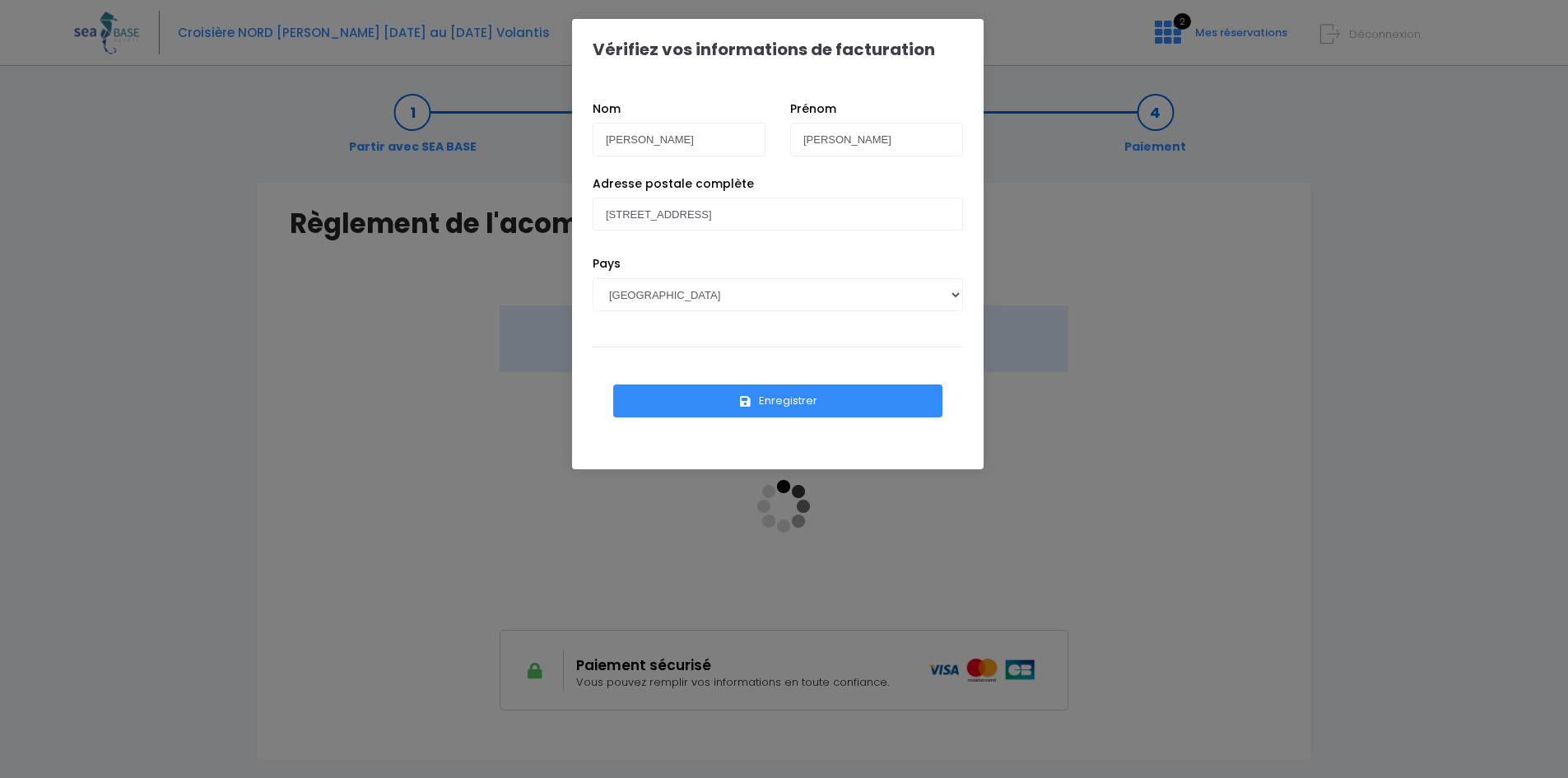
click at [727, 396] on button "Enregistrer" at bounding box center [778, 401] width 329 height 33
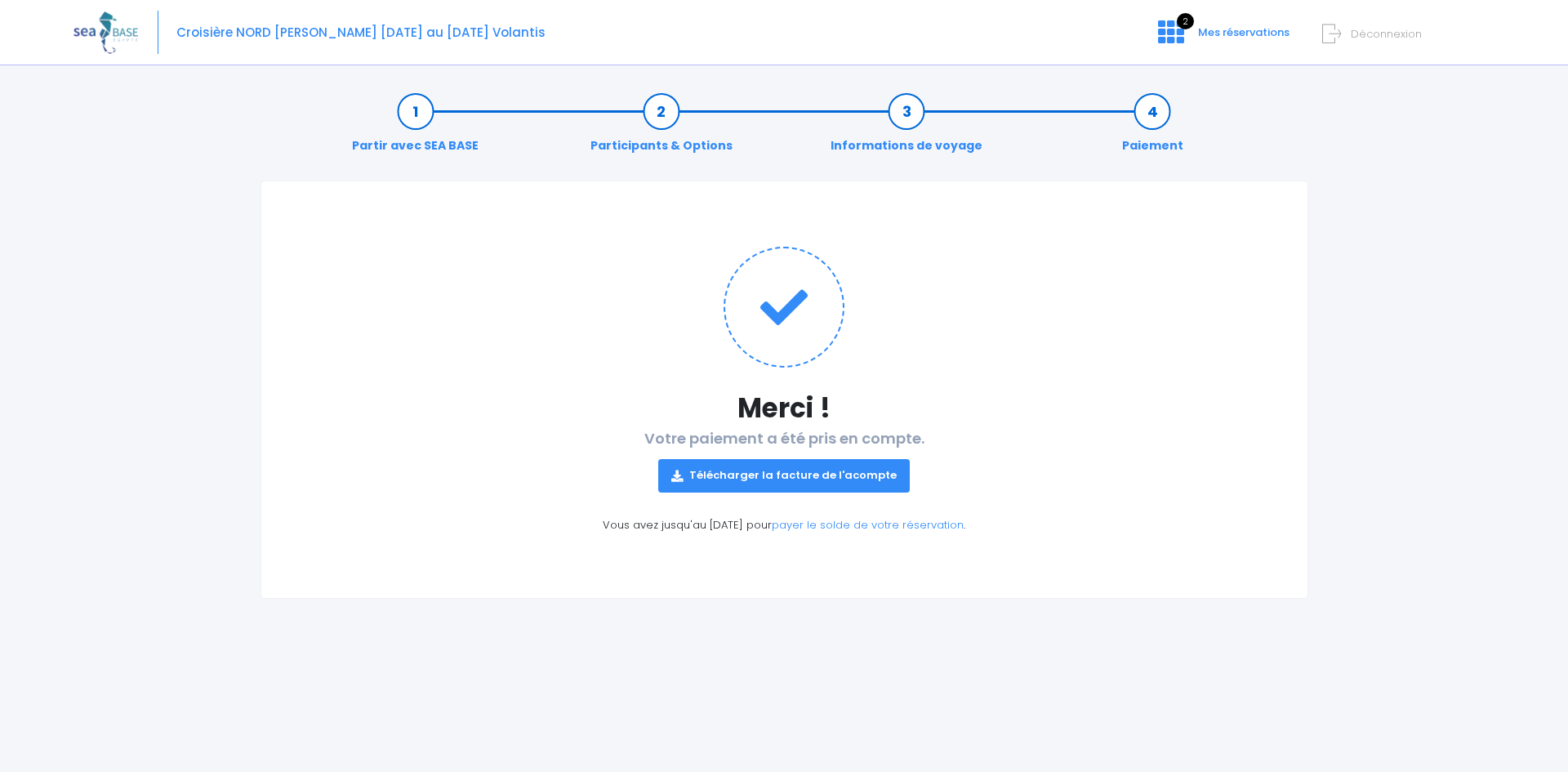
click at [744, 469] on link "Télécharger la facture de l'acompte" at bounding box center [784, 475] width 251 height 32
click at [1187, 26] on span "2" at bounding box center [1185, 22] width 17 height 16
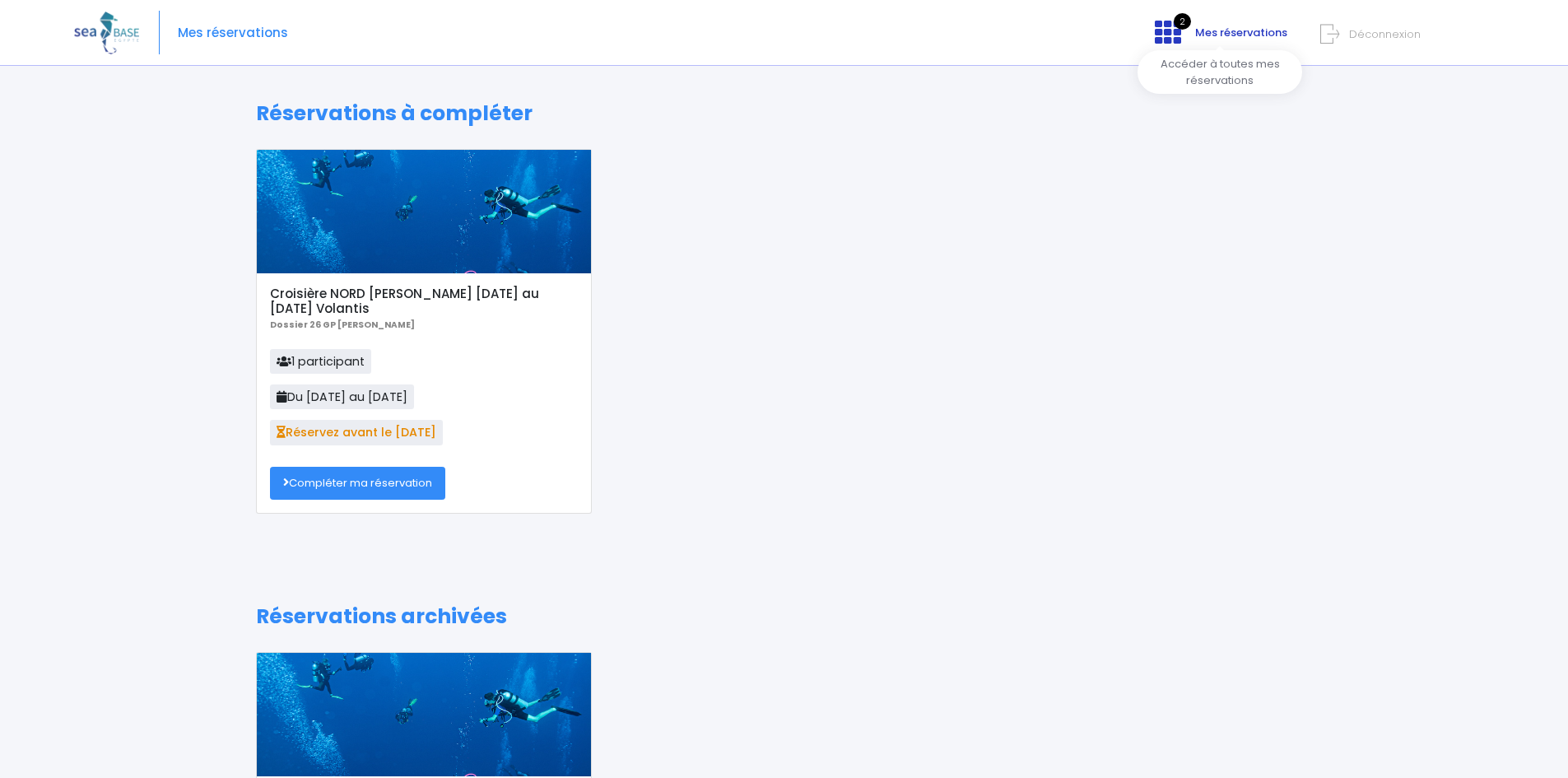
click at [1175, 39] on icon at bounding box center [1167, 32] width 26 height 26
click at [1224, 39] on span "Mes réservations" at bounding box center [1241, 32] width 92 height 15
click at [1335, 33] on icon at bounding box center [1329, 34] width 19 height 27
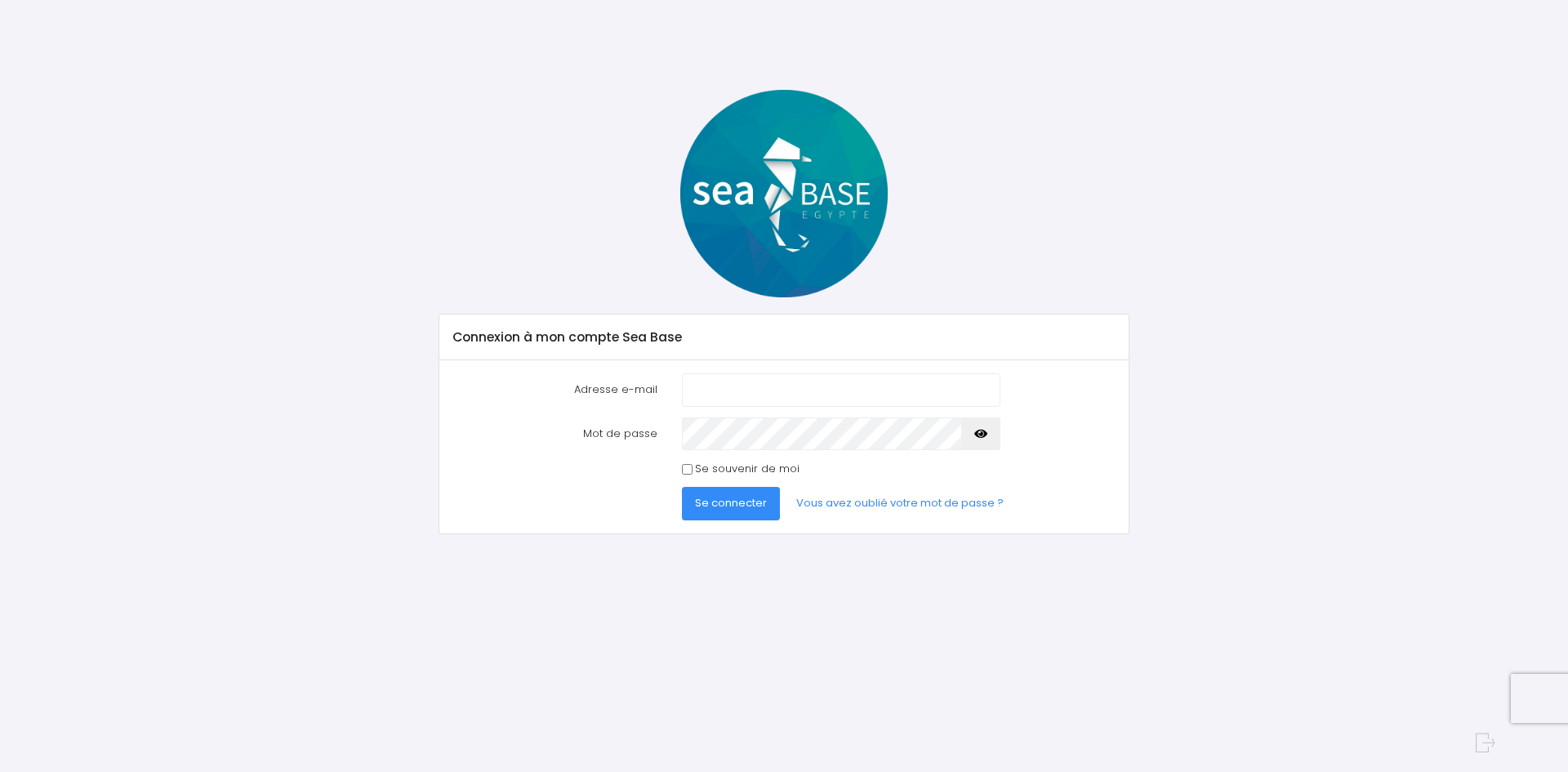
type input "rinnbrianceau@me.com"
click at [727, 504] on span "Se connecter" at bounding box center [731, 502] width 72 height 15
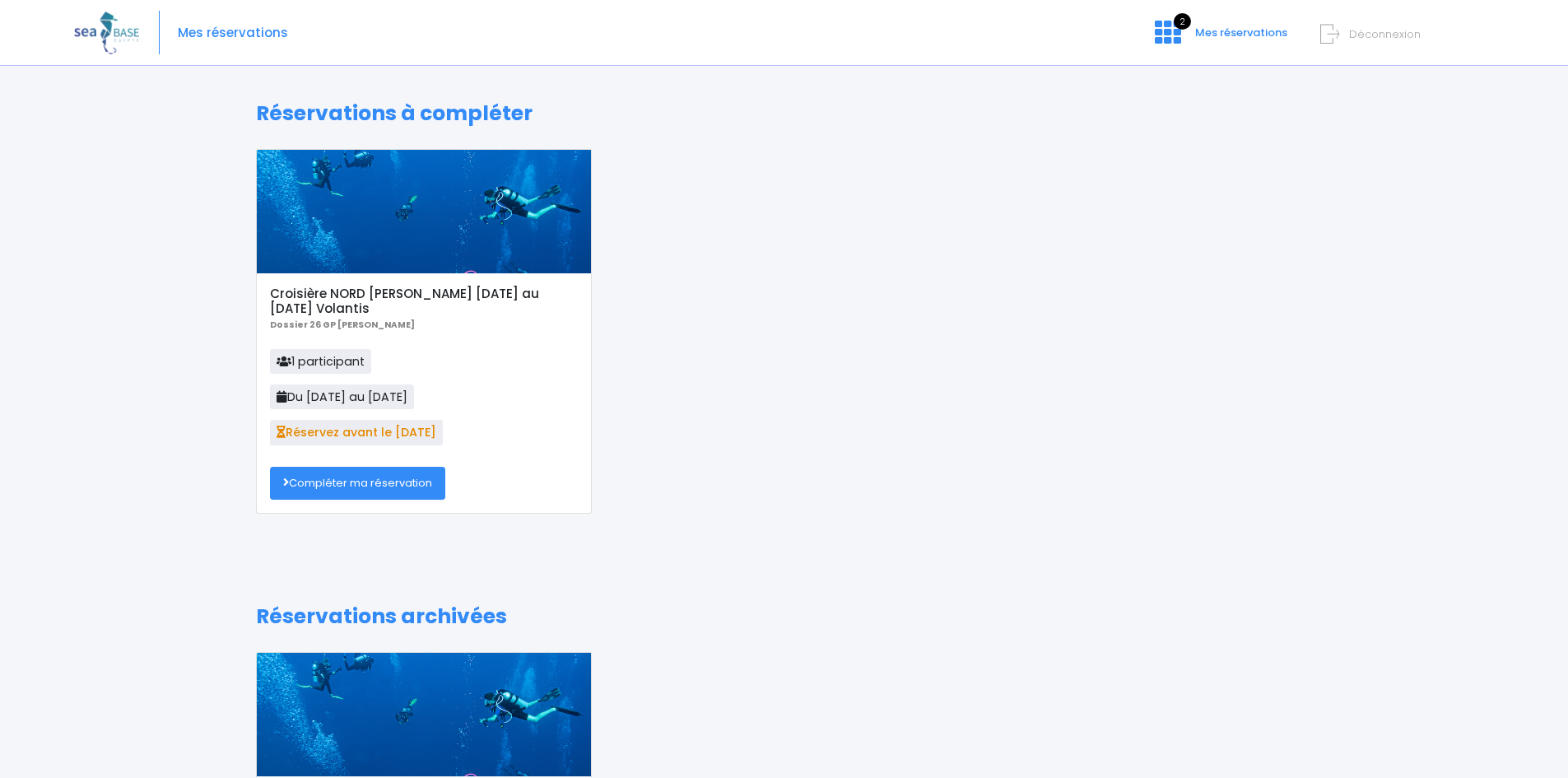
click at [337, 485] on link "Compléter ma réservation" at bounding box center [357, 483] width 176 height 33
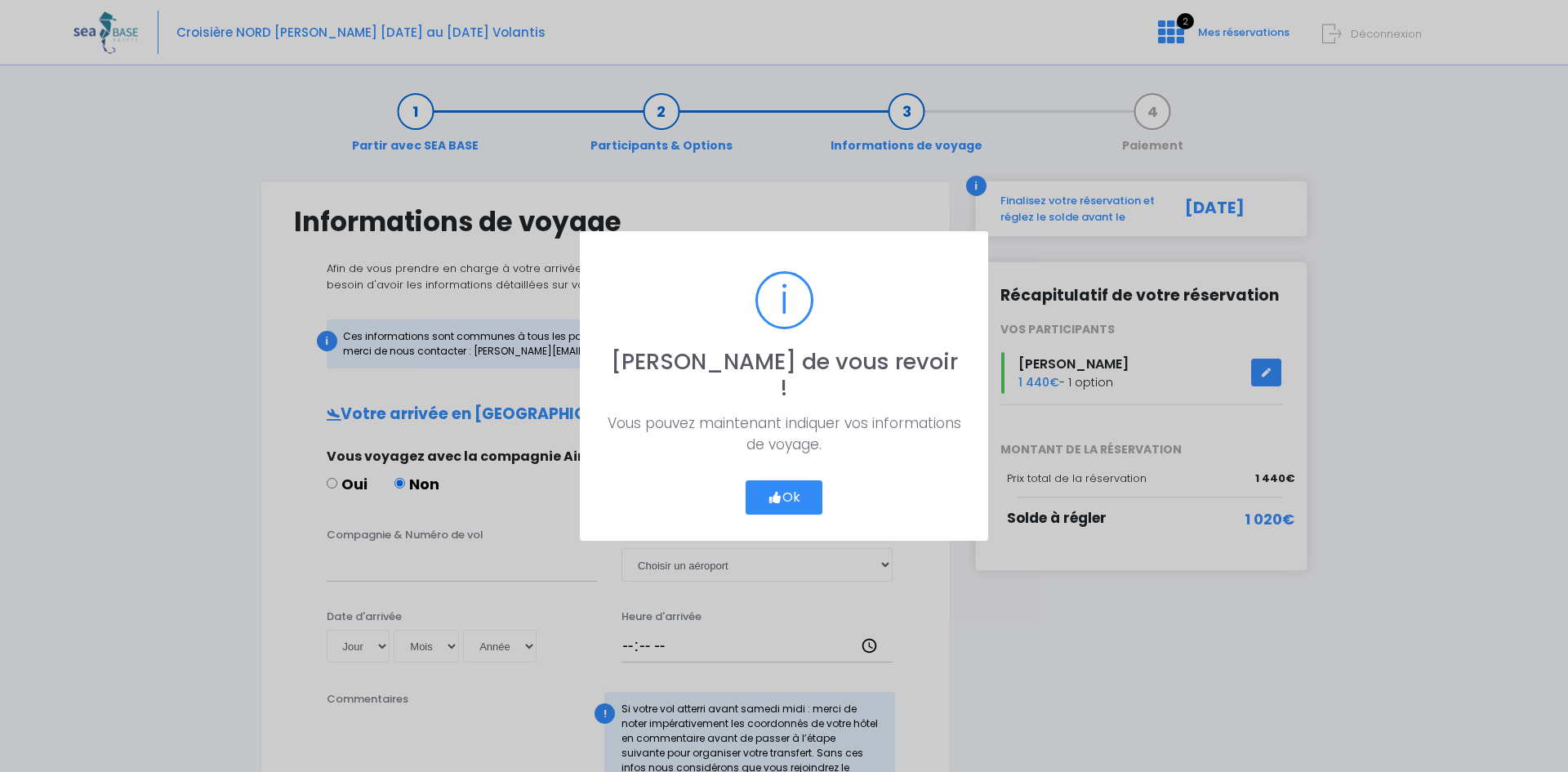
click at [788, 480] on button "Ok" at bounding box center [783, 497] width 76 height 34
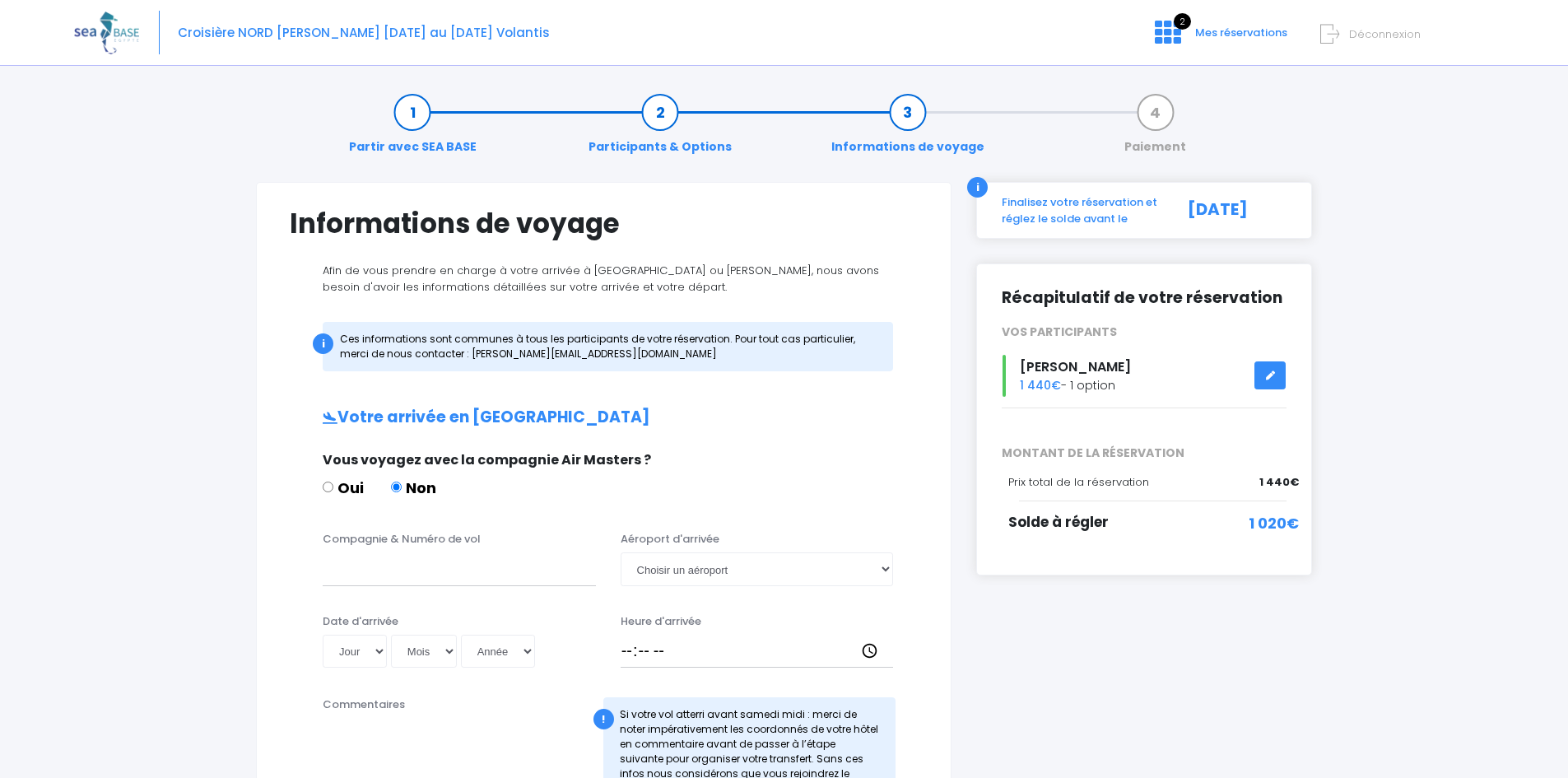
click at [88, 34] on img at bounding box center [107, 33] width 65 height 42
